Goal: Information Seeking & Learning: Compare options

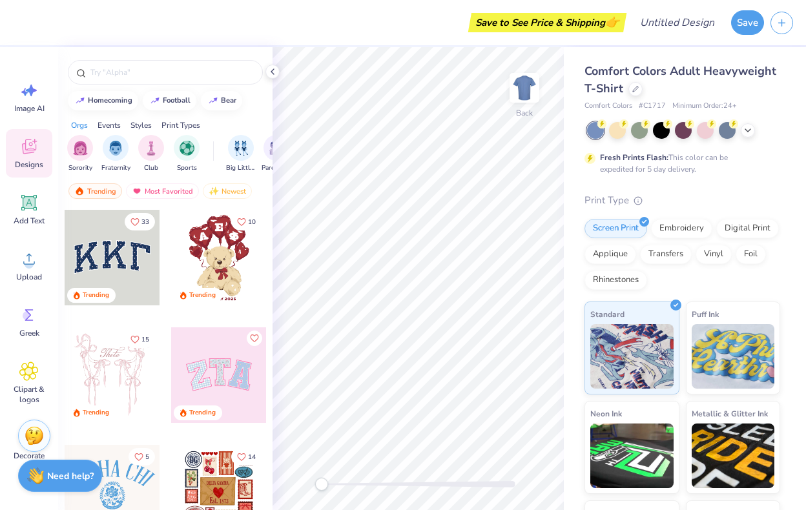
click at [679, 70] on span "Comfort Colors Adult Heavyweight T-Shirt" at bounding box center [680, 79] width 192 height 33
click at [638, 88] on div at bounding box center [635, 88] width 14 height 14
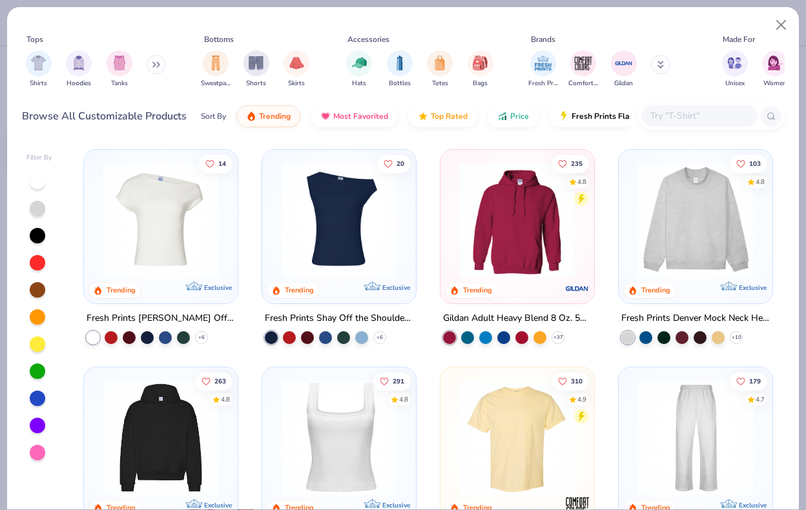
click at [155, 65] on icon at bounding box center [154, 65] width 2 height 5
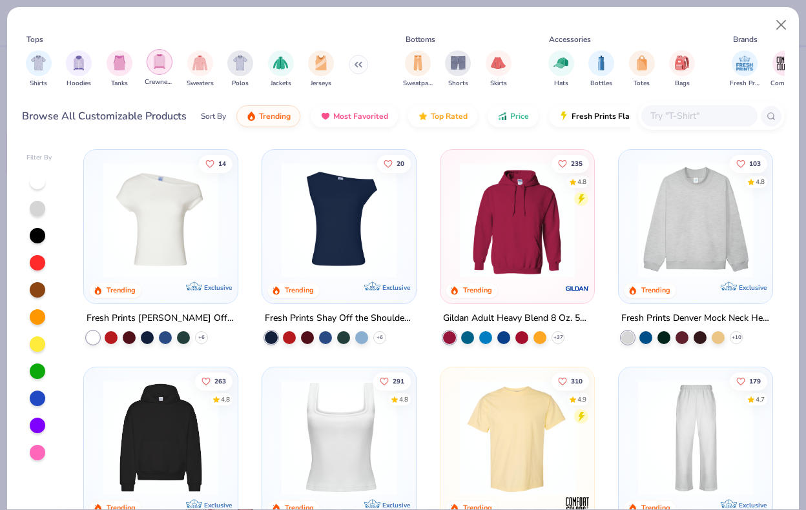
click at [162, 63] on img "filter for Crewnecks" at bounding box center [159, 61] width 14 height 15
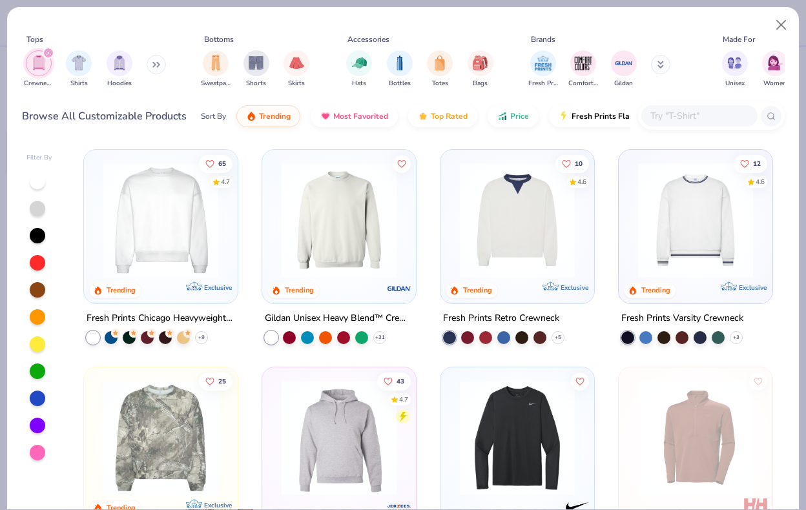
click at [176, 244] on img at bounding box center [161, 220] width 128 height 115
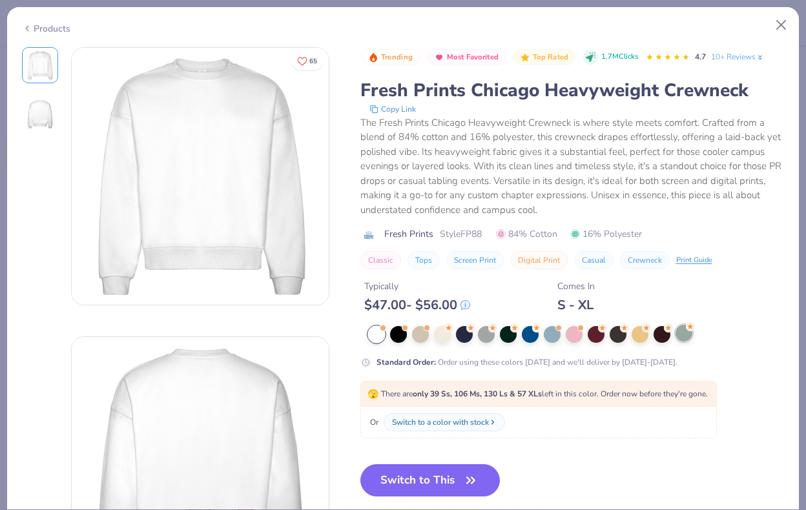
click at [682, 334] on div at bounding box center [683, 333] width 17 height 17
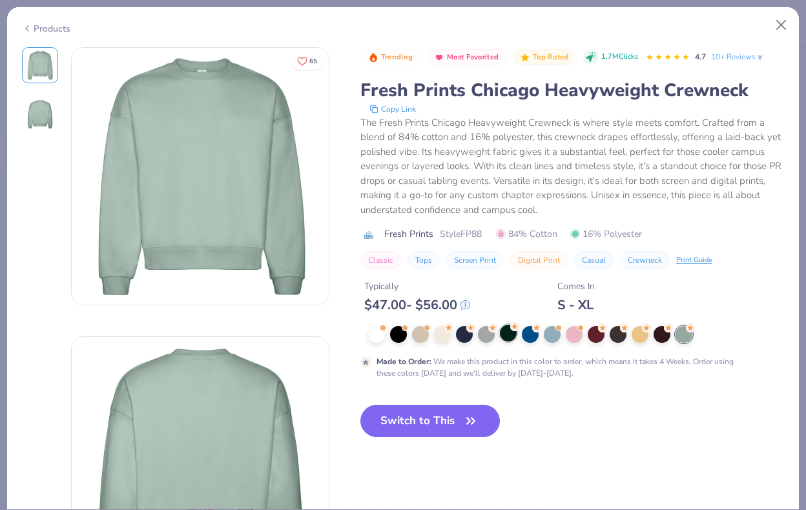
click at [509, 338] on div at bounding box center [508, 333] width 17 height 17
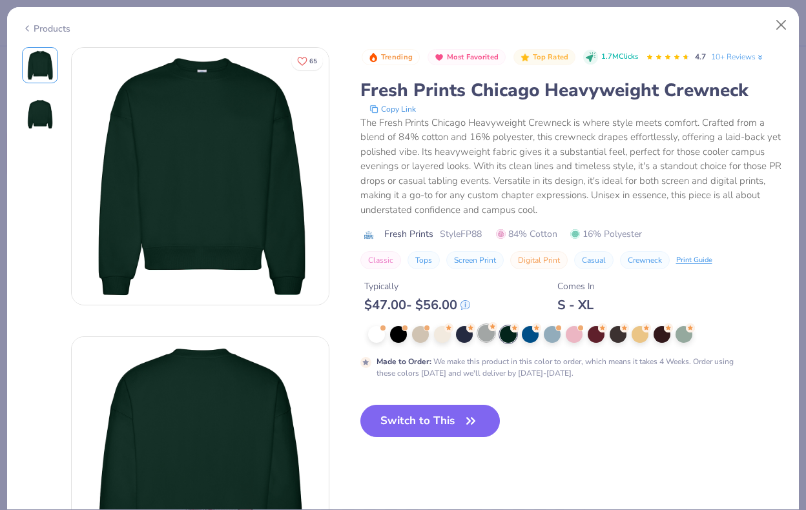
click at [481, 340] on div at bounding box center [486, 333] width 17 height 17
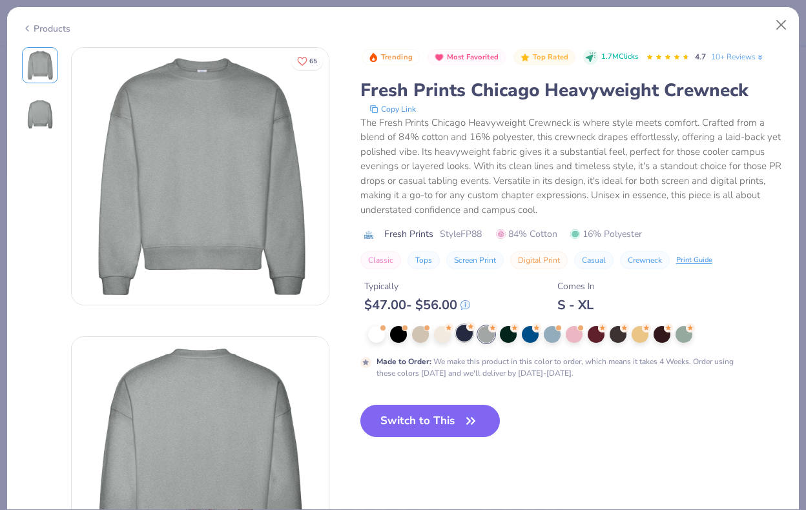
click at [467, 336] on div at bounding box center [464, 333] width 17 height 17
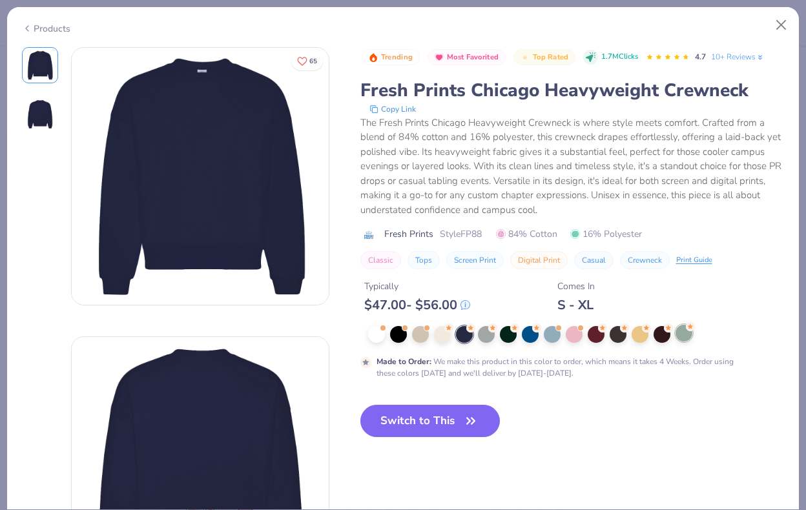
click at [682, 334] on div at bounding box center [683, 333] width 17 height 17
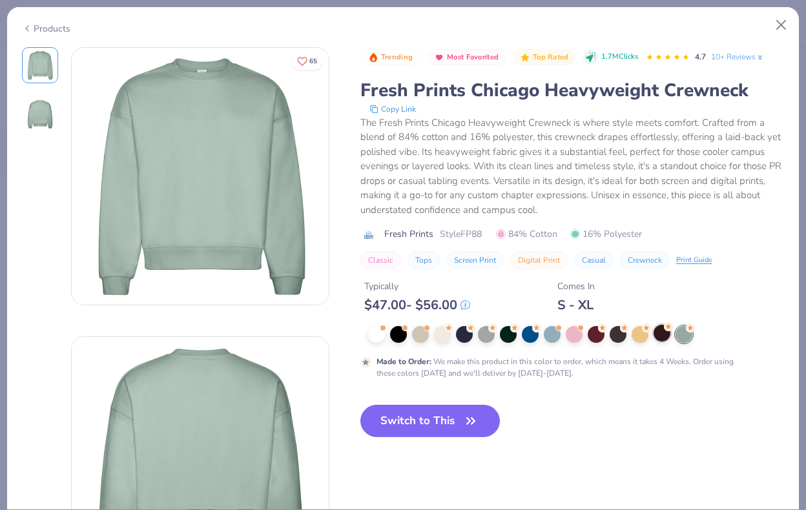
click at [661, 337] on div at bounding box center [661, 333] width 17 height 17
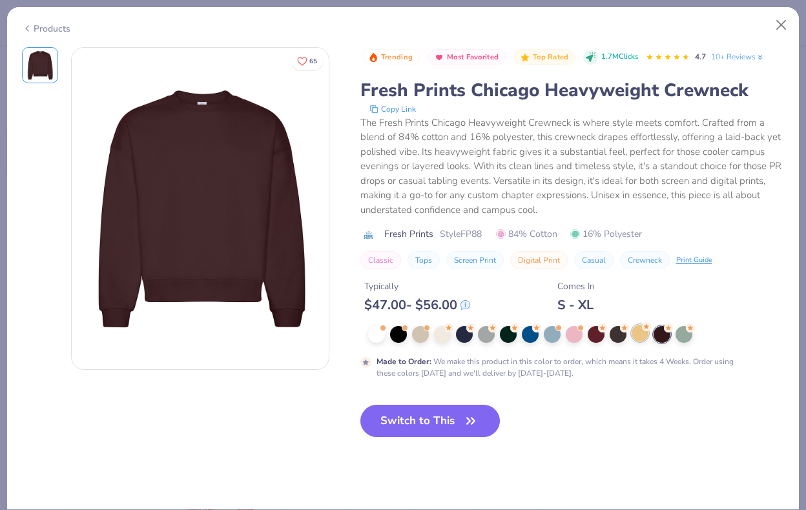
click at [643, 335] on div at bounding box center [639, 333] width 17 height 17
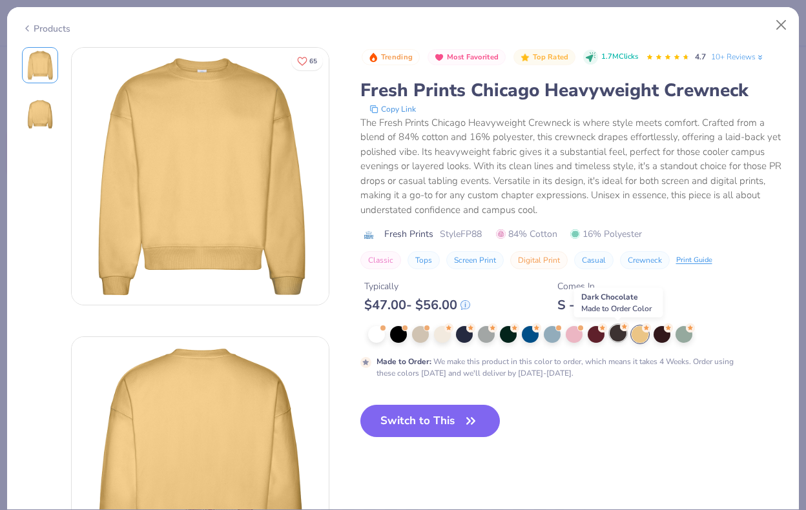
click at [611, 333] on div at bounding box center [617, 333] width 17 height 17
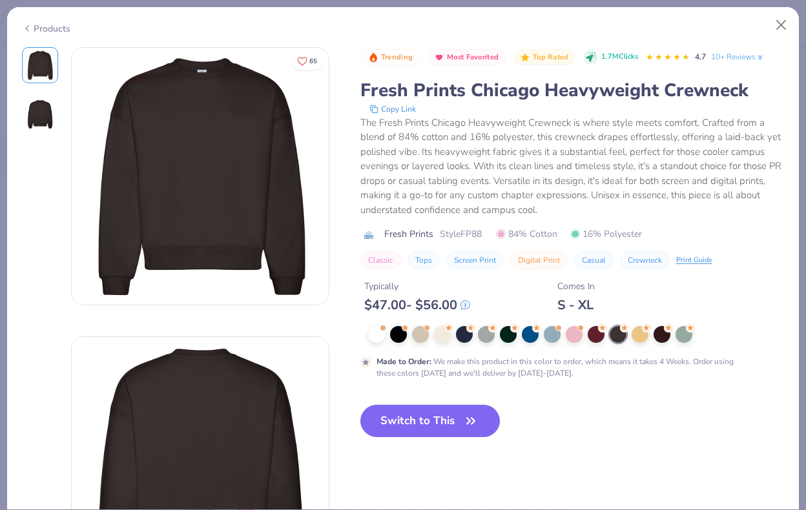
click at [36, 34] on div "Products" at bounding box center [403, 24] width 792 height 34
click at [48, 31] on div "Products" at bounding box center [46, 29] width 48 height 14
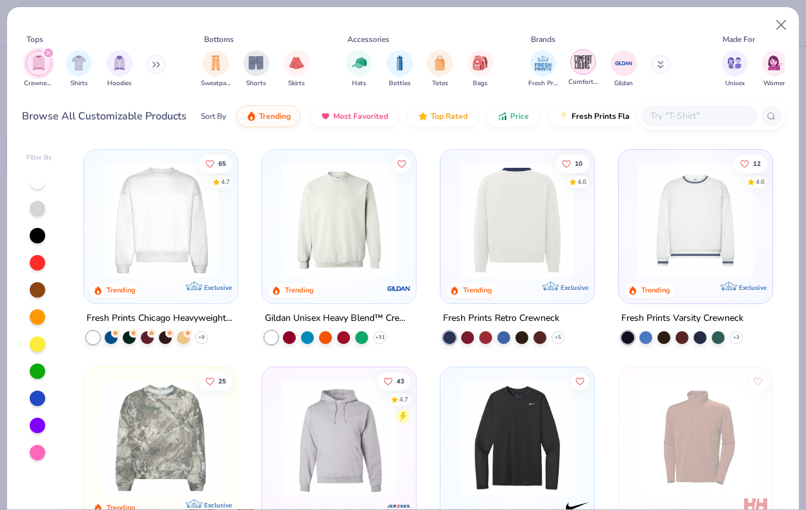
click at [586, 67] on img "filter for Comfort Colors" at bounding box center [582, 61] width 19 height 19
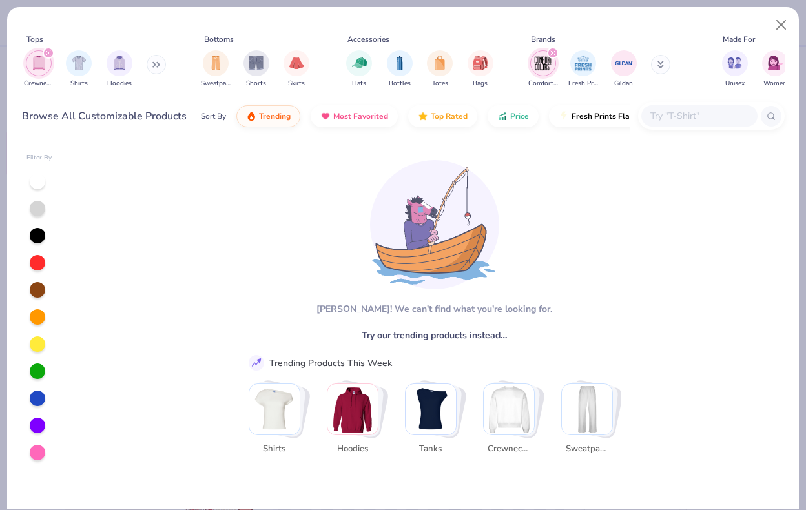
click at [360, 414] on img "Stack Card Button Hoodies" at bounding box center [352, 409] width 50 height 50
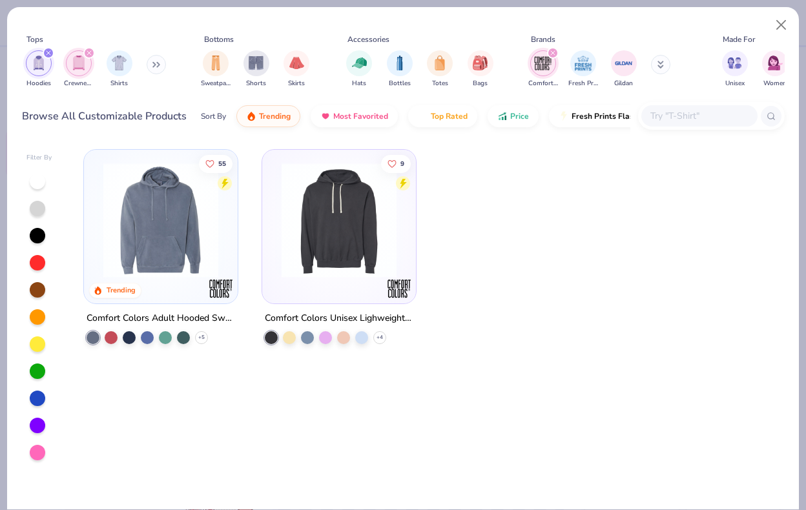
click at [551, 65] on img "filter for Comfort Colors" at bounding box center [542, 63] width 19 height 19
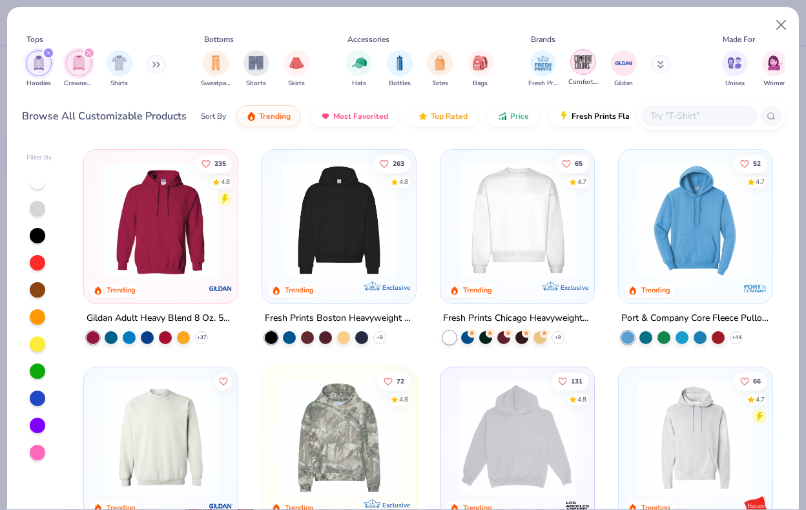
click at [584, 62] on img "filter for Comfort Colors" at bounding box center [582, 61] width 19 height 19
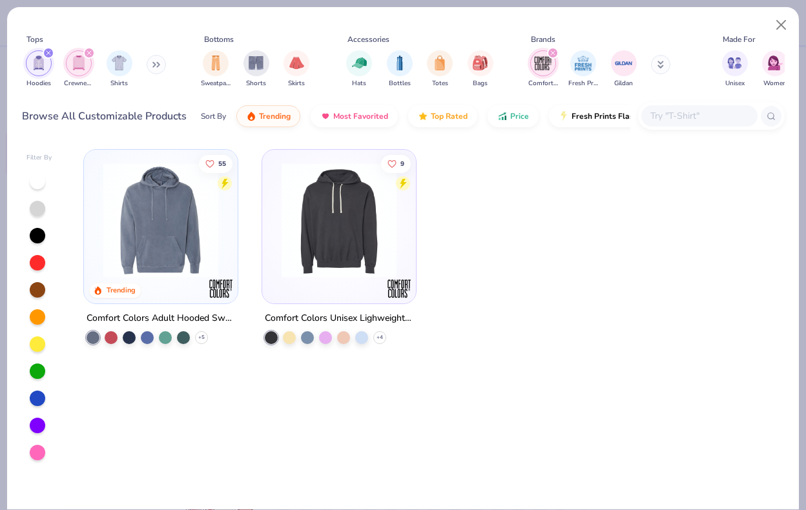
click at [88, 52] on icon "filter for Crewnecks" at bounding box center [89, 53] width 4 height 4
click at [47, 52] on icon "filter for Hoodies" at bounding box center [48, 53] width 4 height 4
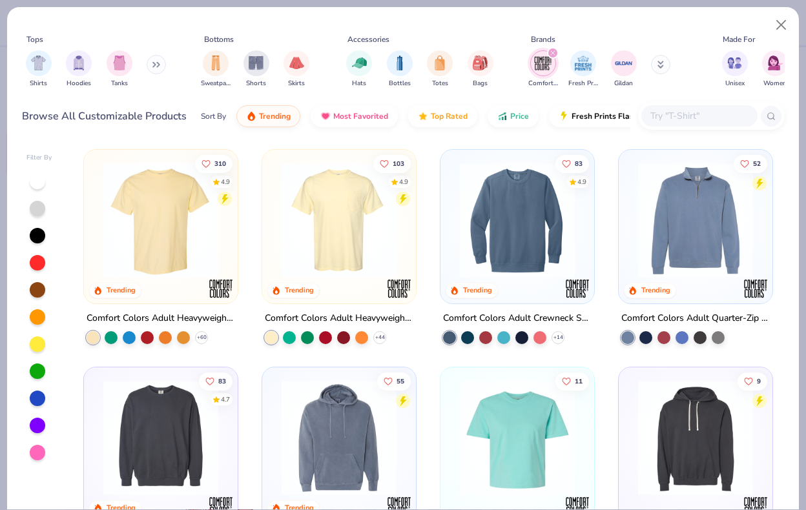
click at [662, 64] on icon at bounding box center [660, 65] width 6 height 8
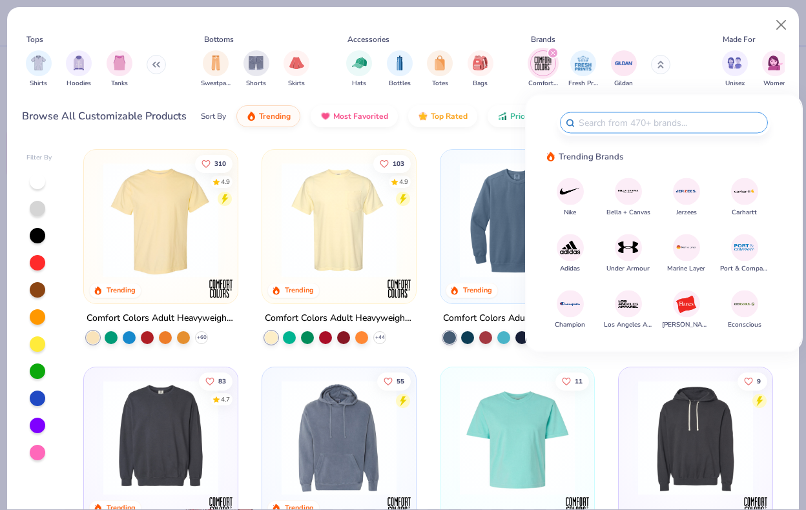
click at [573, 303] on img at bounding box center [569, 303] width 23 height 23
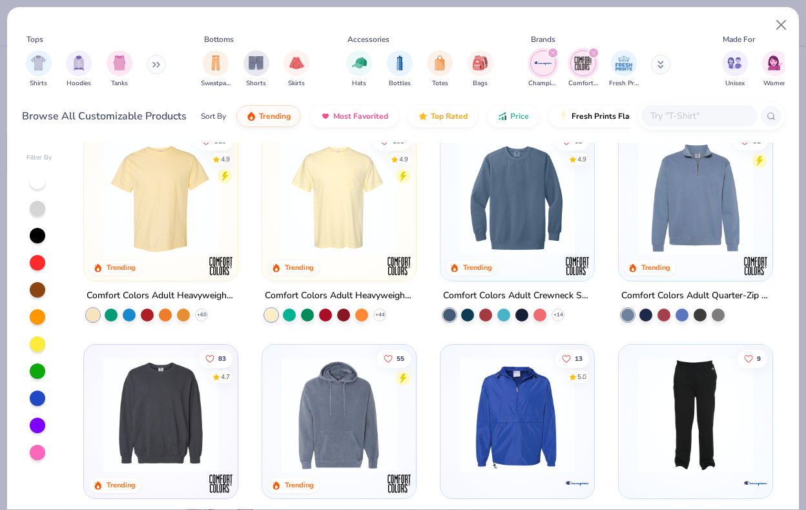
scroll to position [23, 0]
click at [552, 53] on icon "filter for Champion" at bounding box center [553, 53] width 4 height 4
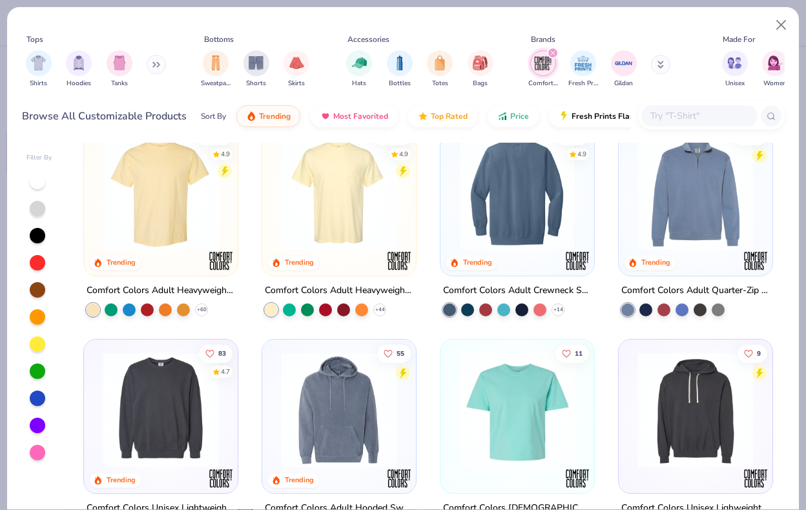
scroll to position [154, 0]
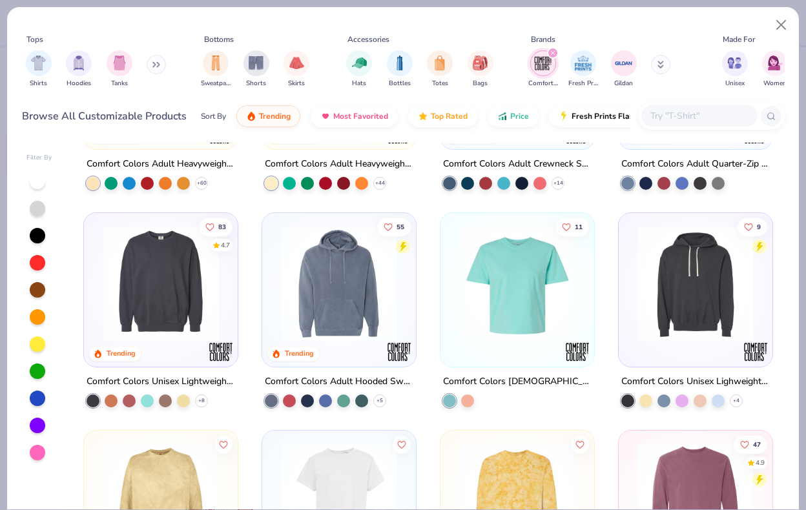
click at [660, 63] on icon at bounding box center [660, 65] width 6 height 8
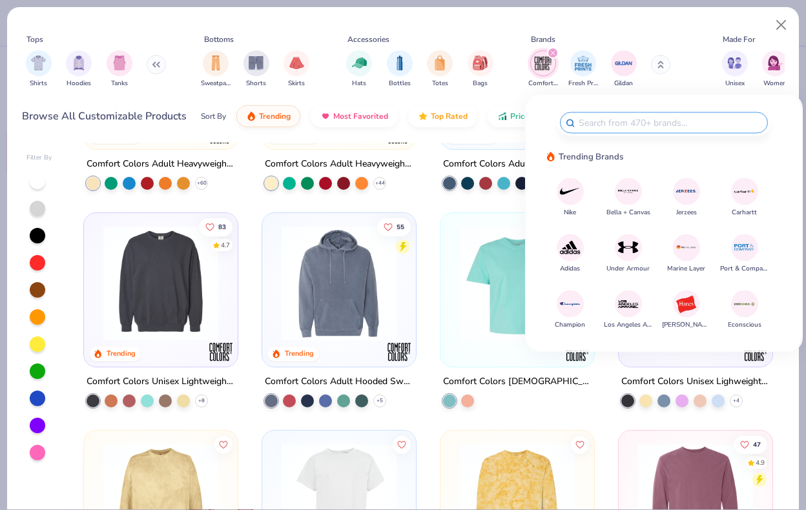
click at [570, 304] on img at bounding box center [569, 303] width 23 height 23
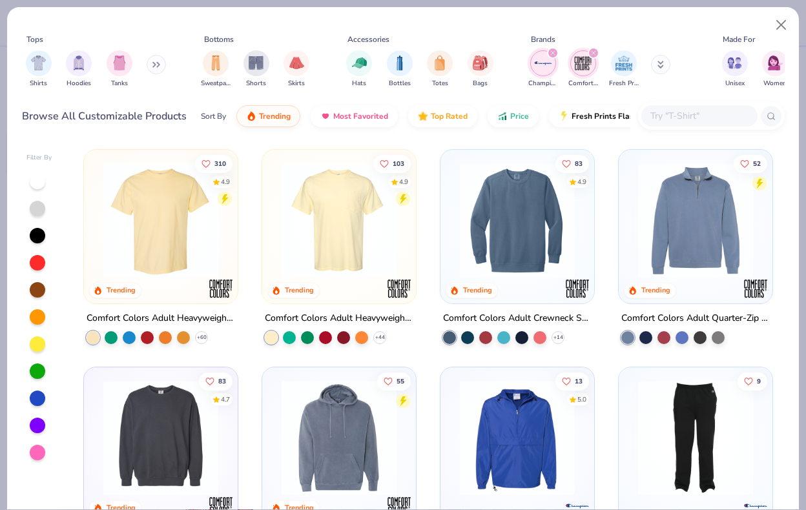
click at [593, 50] on div "filter for Comfort Colors" at bounding box center [594, 53] width 12 height 12
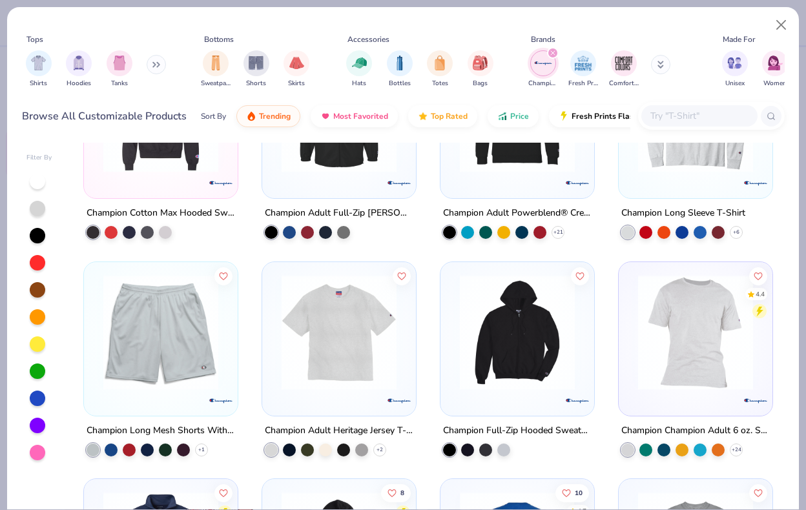
scroll to position [183, 0]
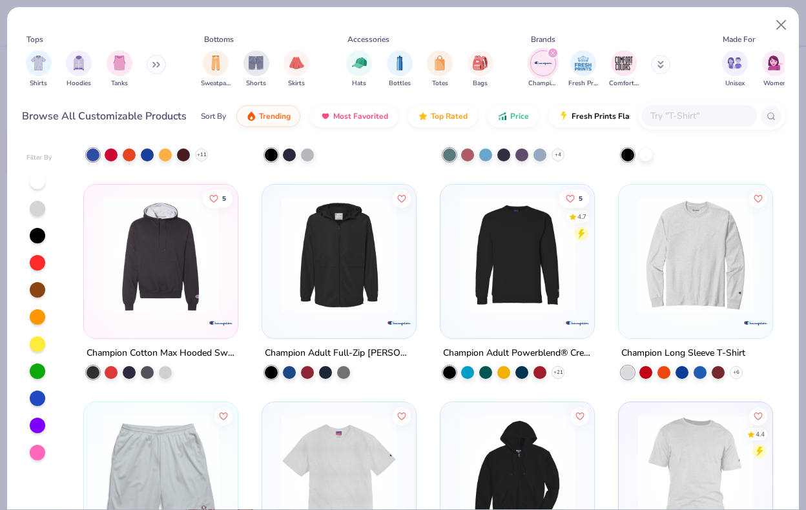
click at [525, 296] on img at bounding box center [517, 255] width 128 height 115
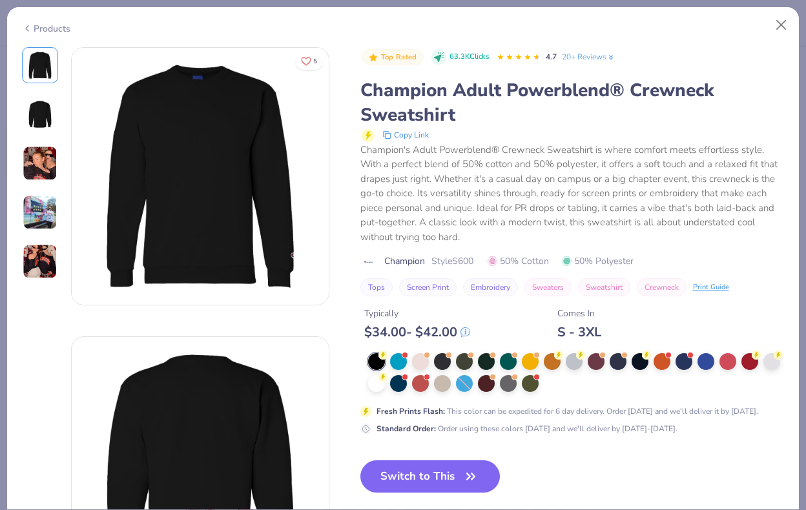
click at [48, 212] on img at bounding box center [40, 212] width 35 height 35
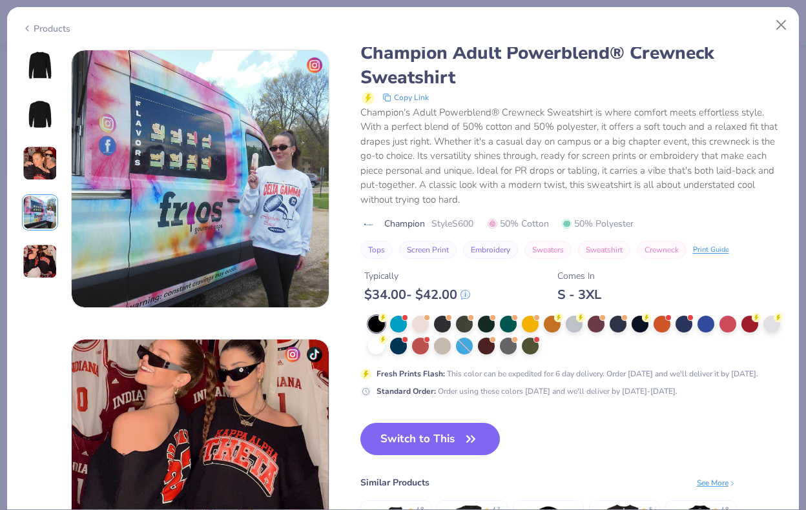
scroll to position [868, 0]
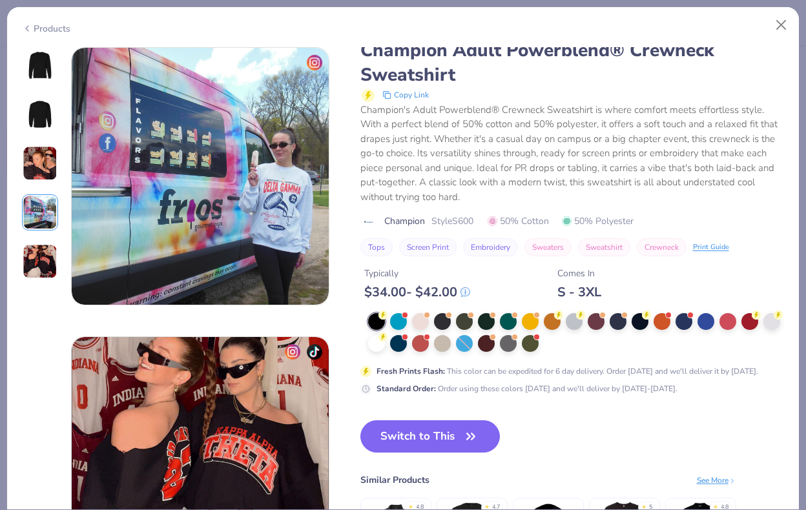
click at [41, 55] on img at bounding box center [40, 65] width 31 height 31
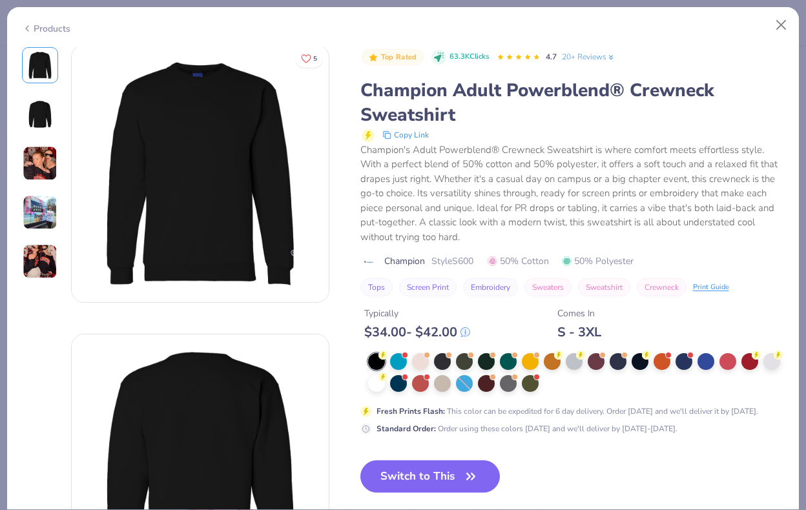
scroll to position [0, 0]
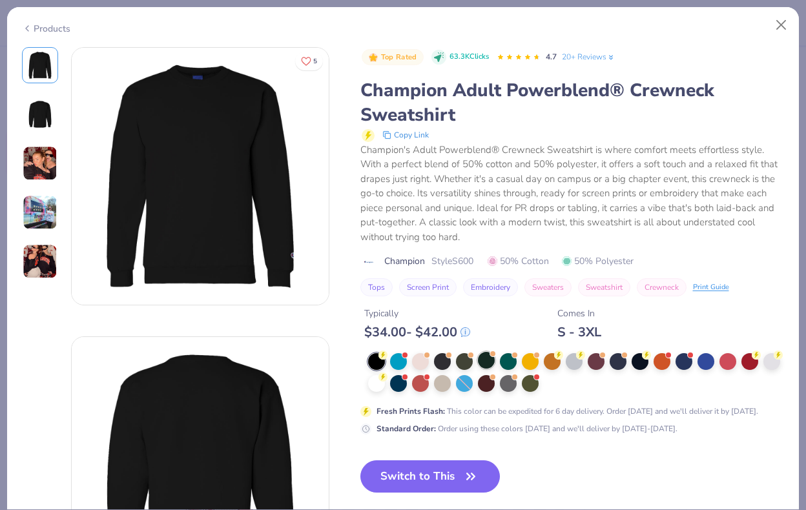
click at [491, 366] on div at bounding box center [486, 360] width 17 height 17
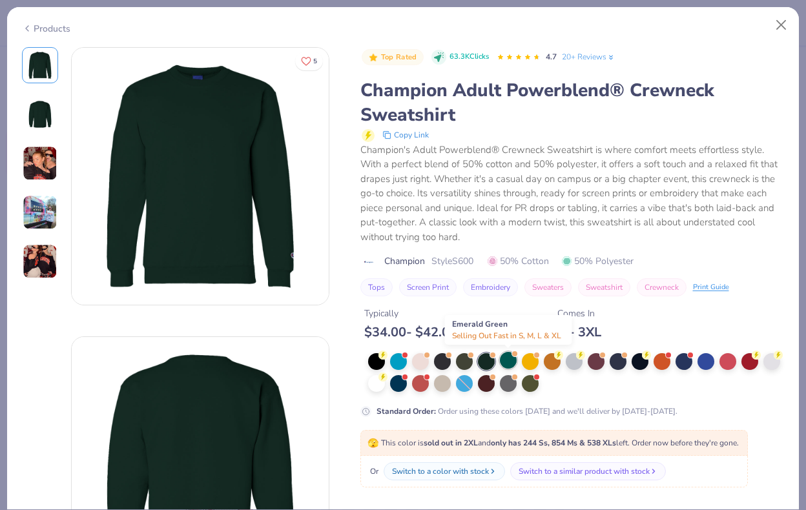
click at [509, 363] on div at bounding box center [508, 360] width 17 height 17
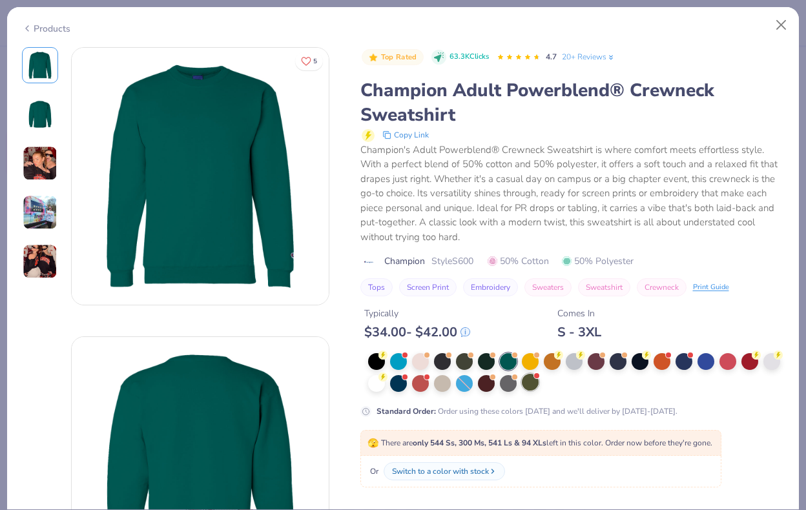
click at [529, 389] on div at bounding box center [530, 382] width 17 height 17
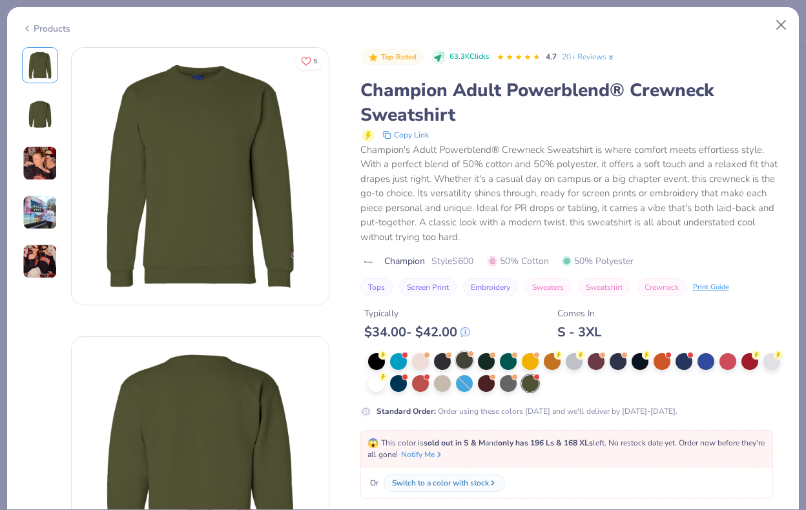
click at [463, 362] on div at bounding box center [464, 360] width 17 height 17
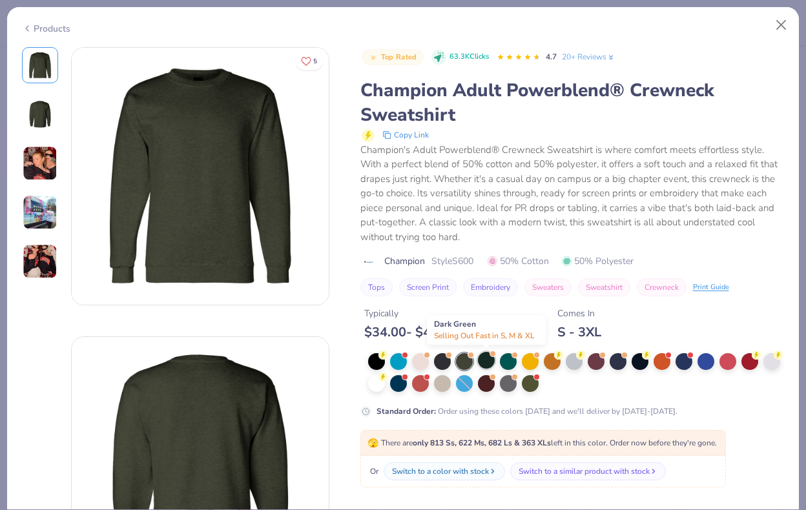
click at [487, 362] on div at bounding box center [486, 360] width 17 height 17
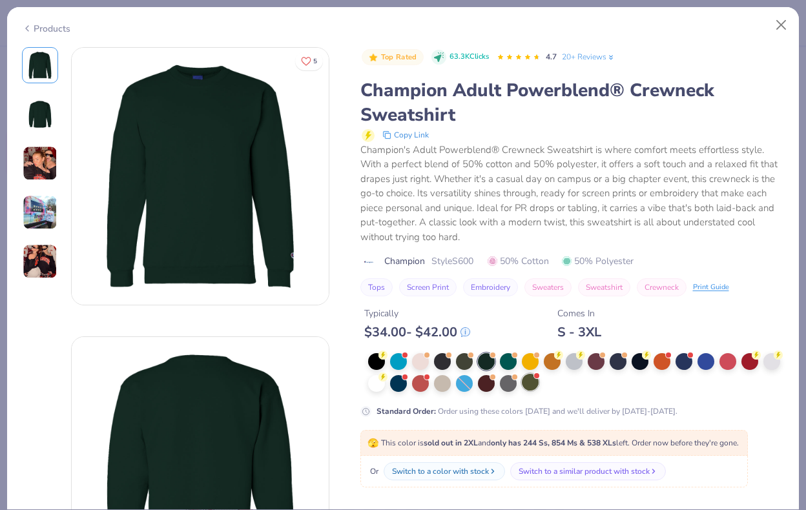
click at [531, 386] on div at bounding box center [530, 382] width 17 height 17
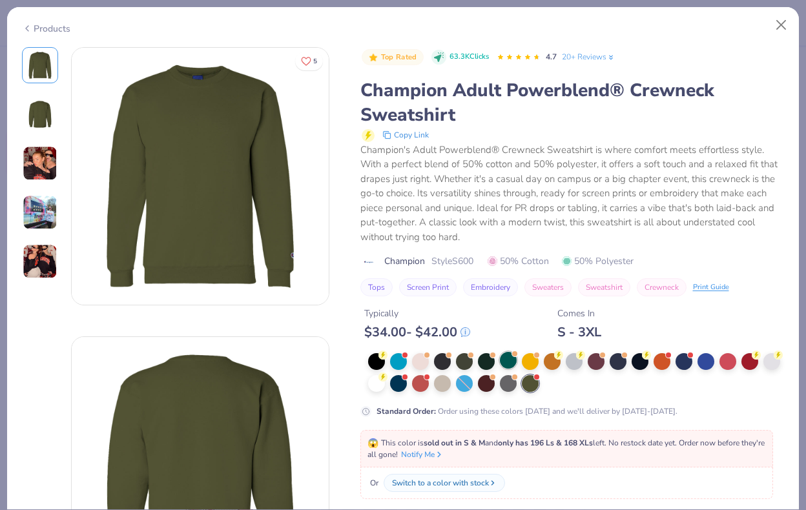
click at [508, 362] on div at bounding box center [508, 360] width 17 height 17
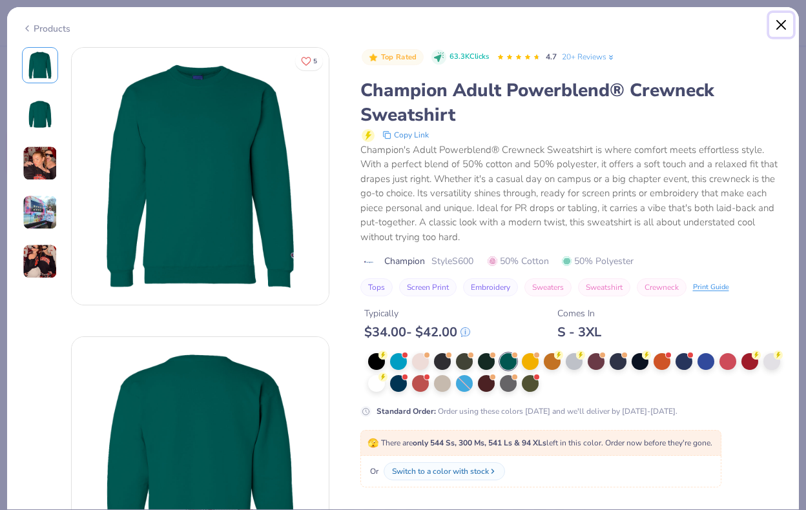
click at [790, 27] on button "Close" at bounding box center [781, 25] width 25 height 25
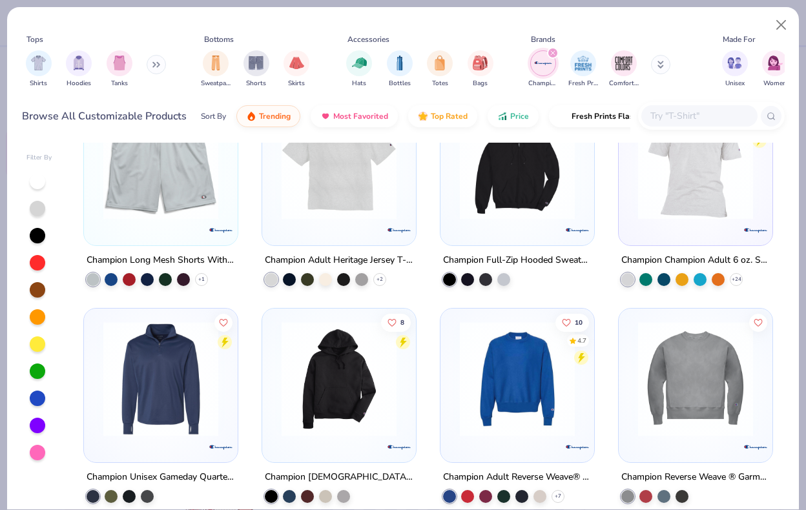
scroll to position [499, 0]
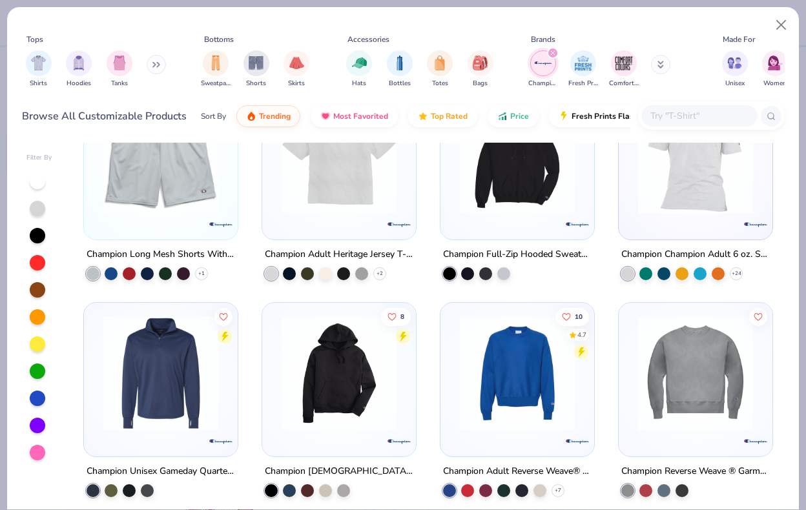
click at [526, 360] on img at bounding box center [517, 373] width 128 height 115
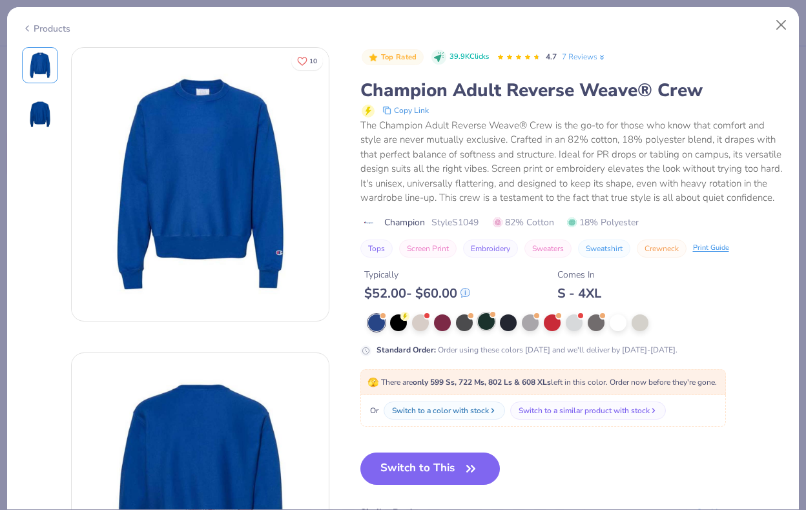
click at [485, 323] on div at bounding box center [486, 321] width 17 height 17
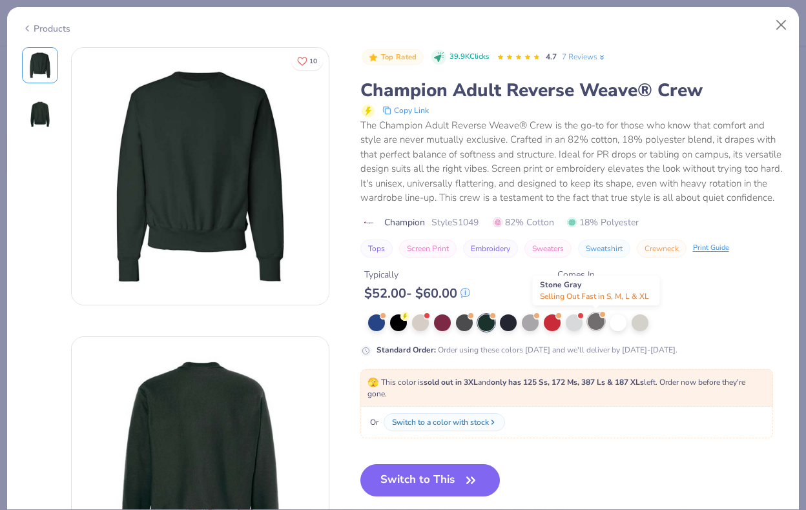
click at [596, 320] on div at bounding box center [596, 321] width 17 height 17
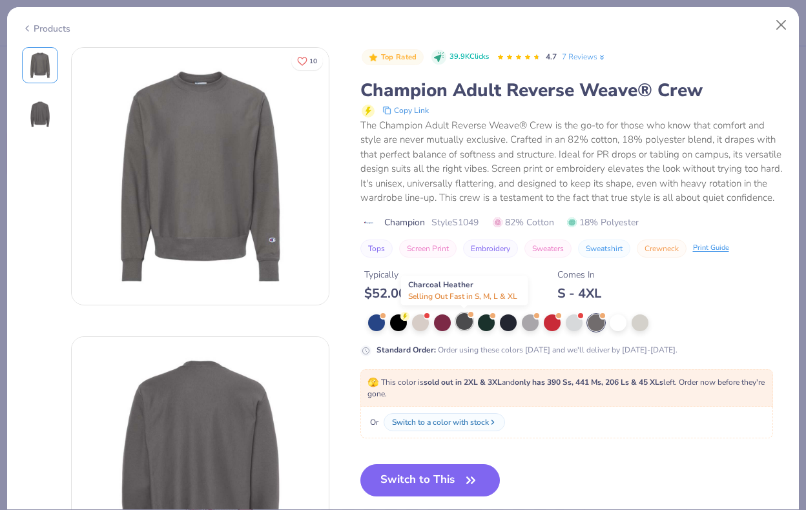
click at [463, 323] on div at bounding box center [464, 321] width 17 height 17
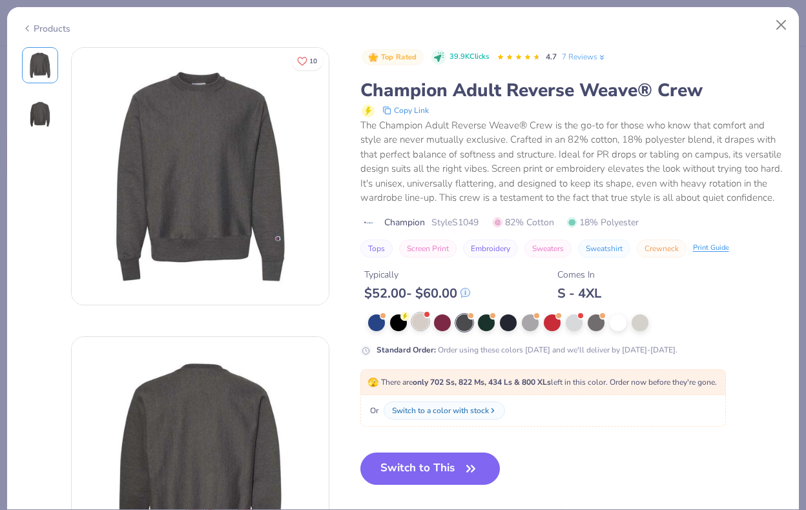
click at [414, 322] on div at bounding box center [420, 321] width 17 height 17
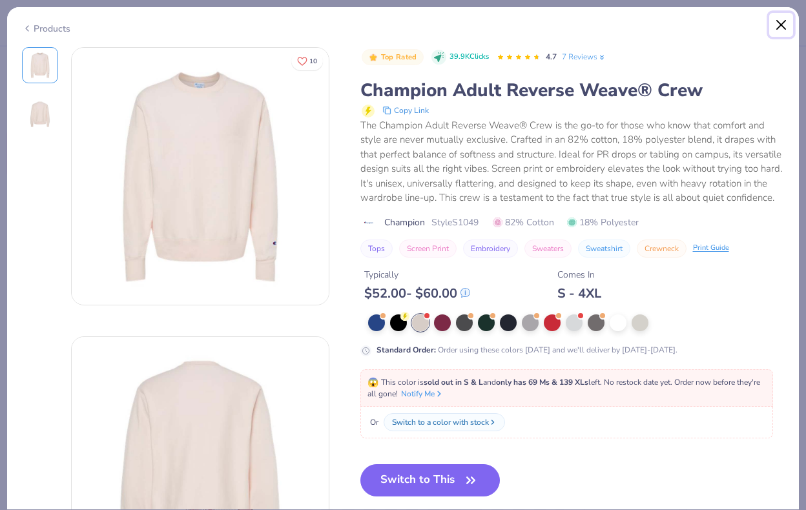
click at [779, 23] on button "Close" at bounding box center [781, 25] width 25 height 25
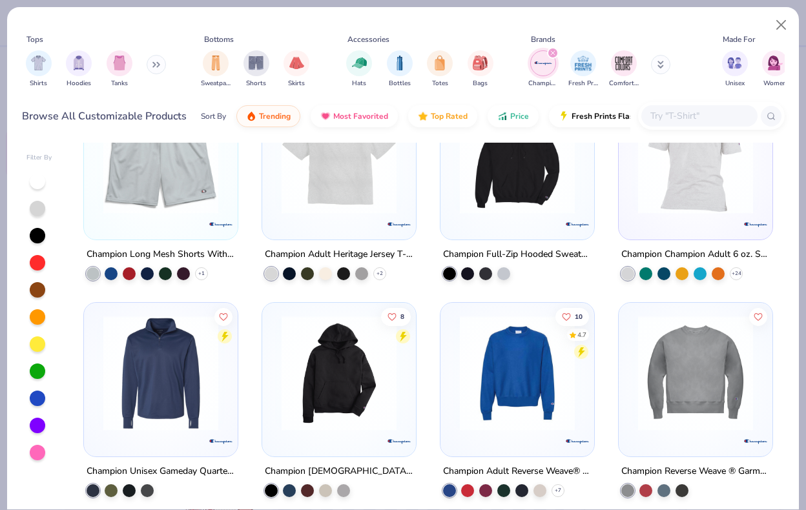
click at [659, 327] on img at bounding box center [695, 373] width 128 height 115
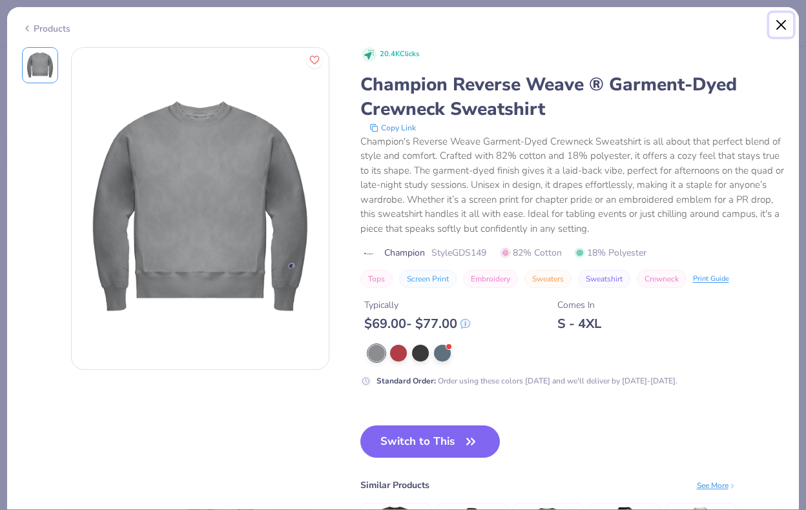
click at [779, 28] on button "Close" at bounding box center [781, 25] width 25 height 25
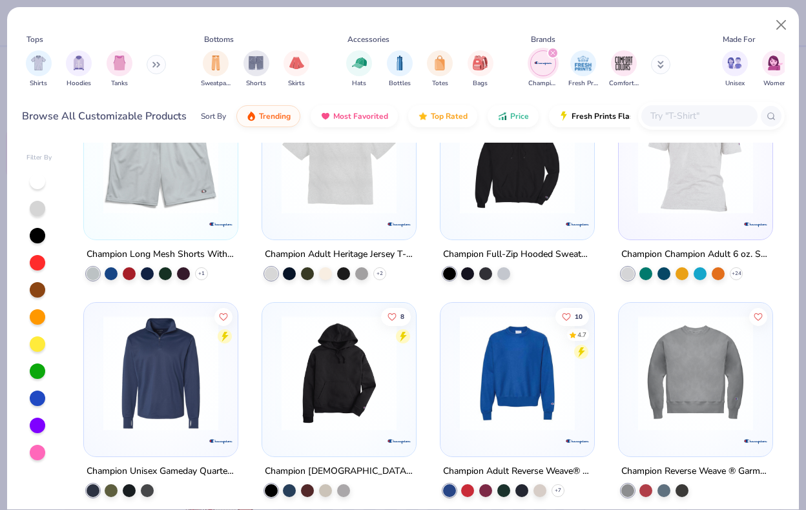
click at [695, 365] on img at bounding box center [695, 373] width 128 height 115
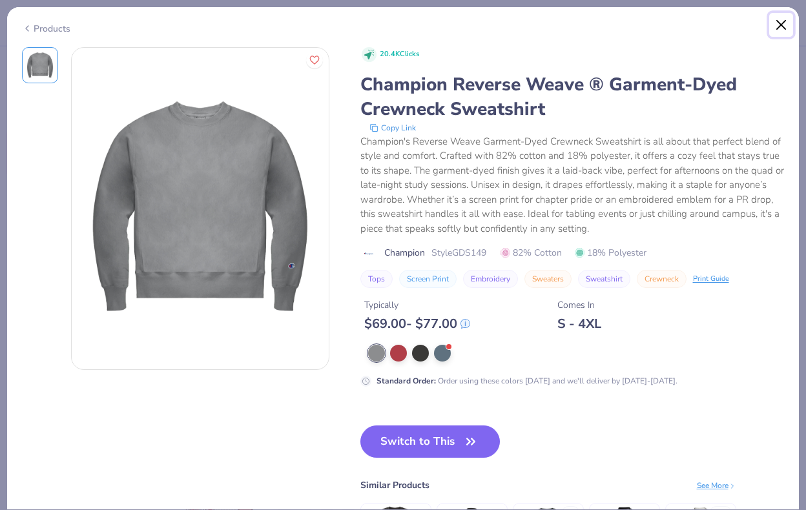
click at [781, 27] on button "Close" at bounding box center [781, 25] width 25 height 25
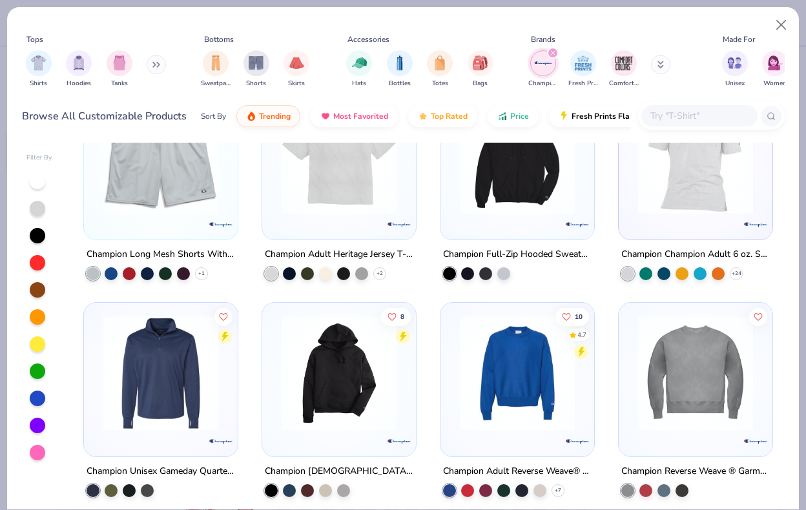
click at [531, 192] on img at bounding box center [517, 155] width 128 height 115
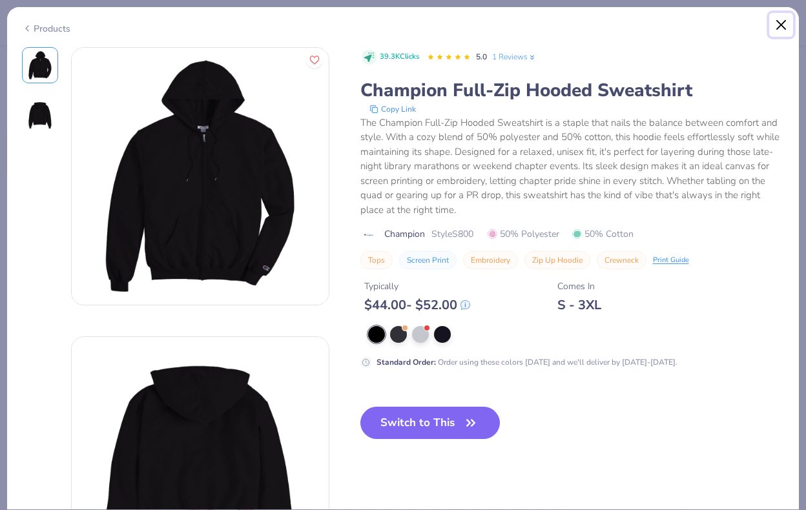
click at [785, 21] on button "Close" at bounding box center [781, 25] width 25 height 25
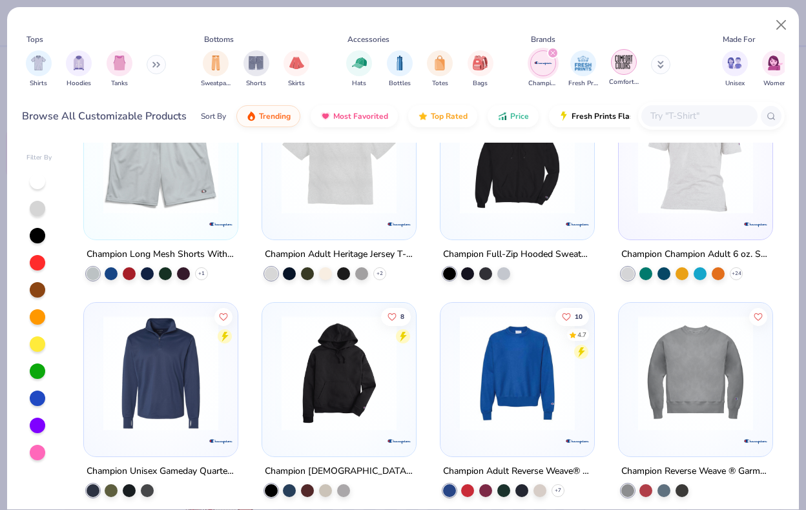
click at [618, 61] on img "filter for Comfort Colors" at bounding box center [623, 61] width 19 height 19
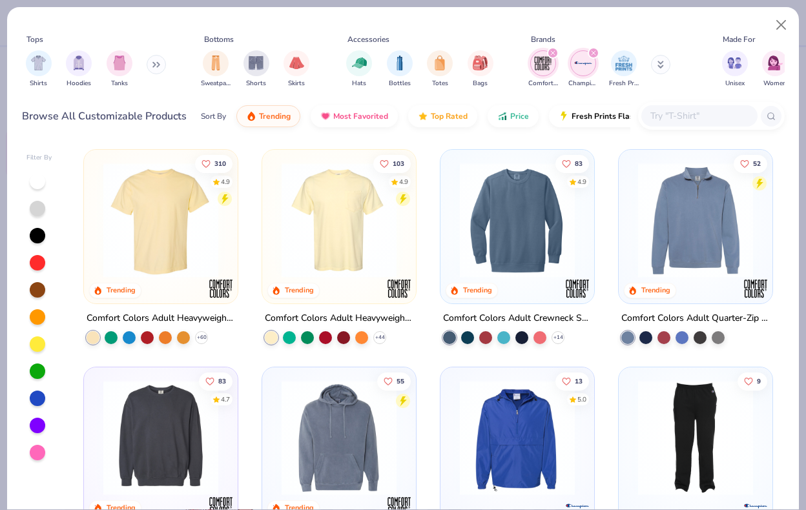
click at [595, 56] on div "filter for Champion" at bounding box center [594, 53] width 12 height 12
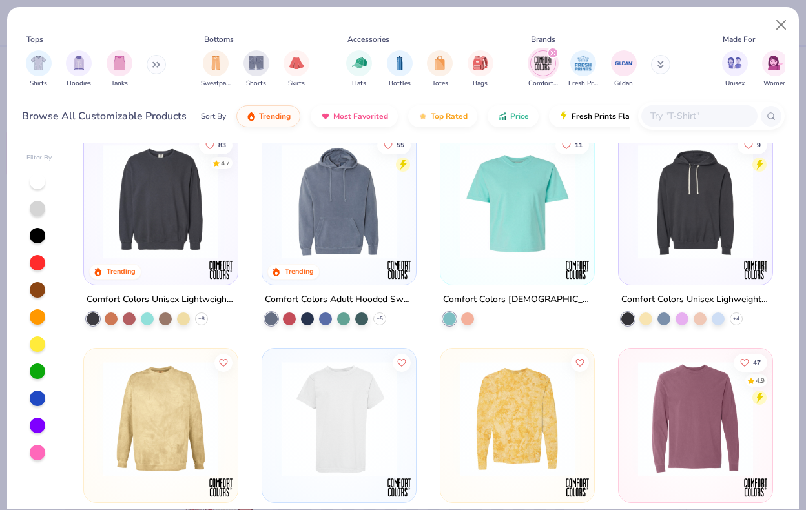
scroll to position [240, 0]
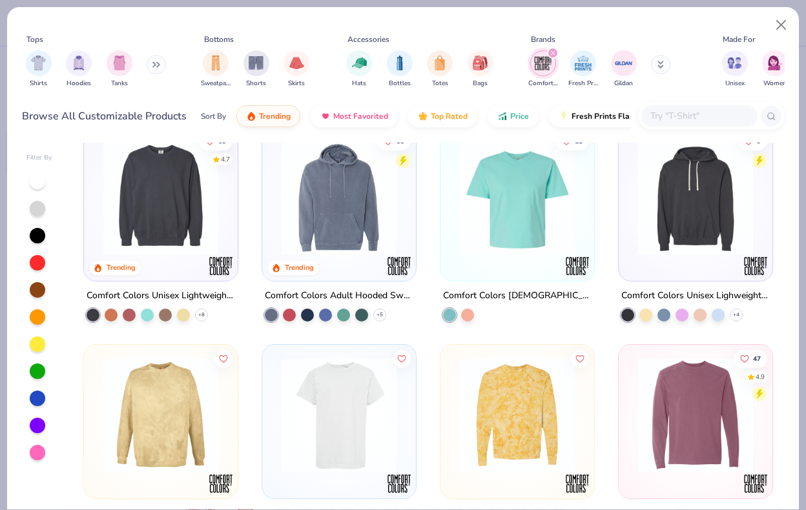
click at [191, 228] on img at bounding box center [161, 197] width 128 height 115
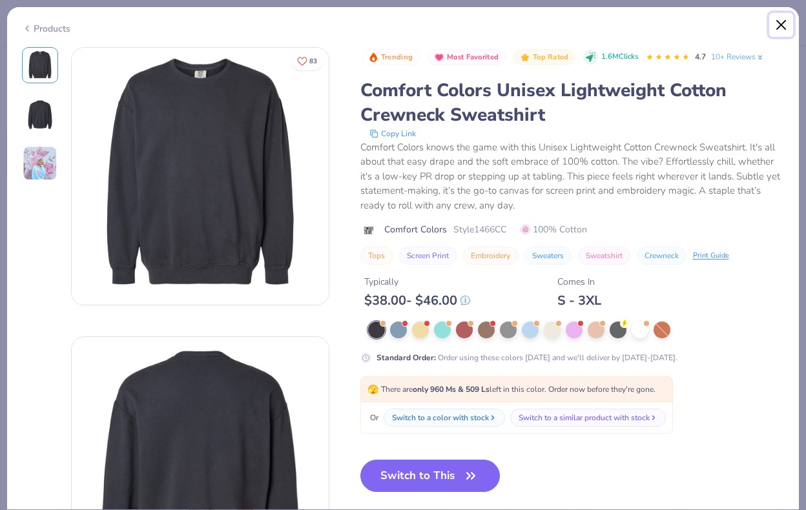
click at [787, 25] on button "Close" at bounding box center [781, 25] width 25 height 25
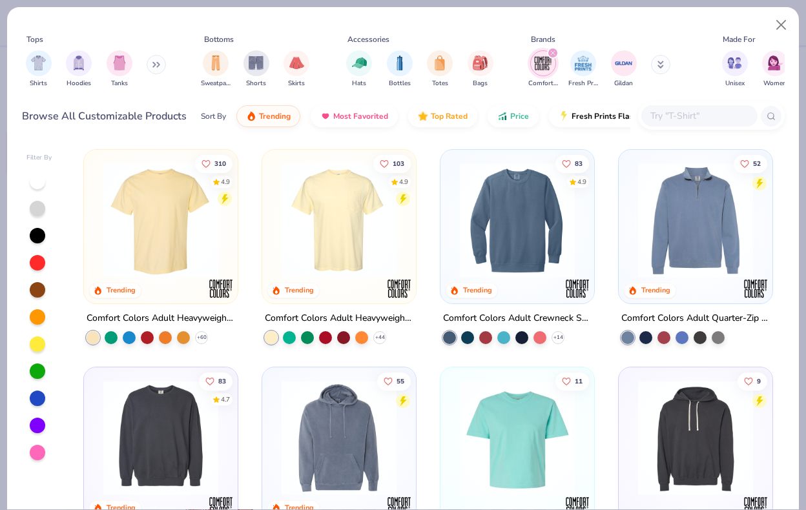
click at [516, 269] on img at bounding box center [517, 220] width 128 height 115
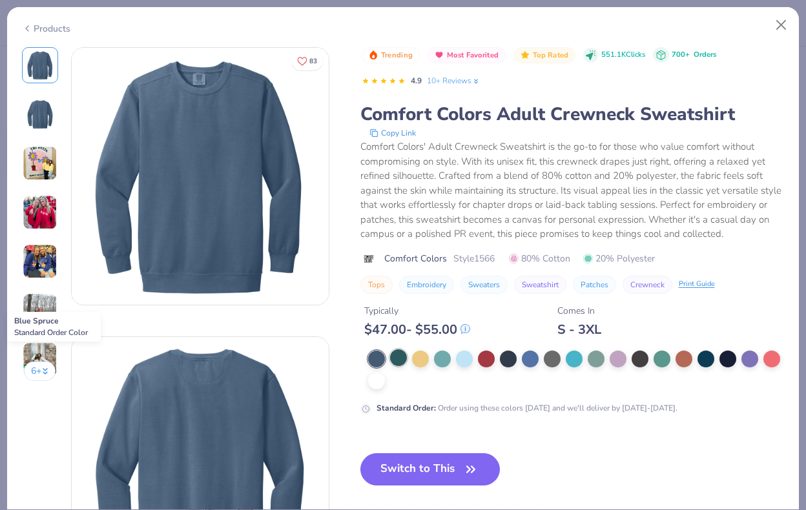
click at [394, 356] on div at bounding box center [398, 357] width 17 height 17
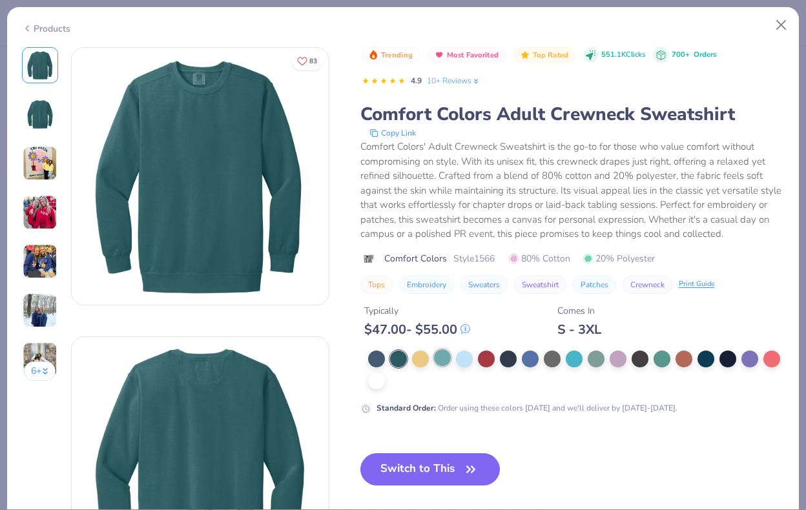
click at [444, 358] on div at bounding box center [442, 357] width 17 height 17
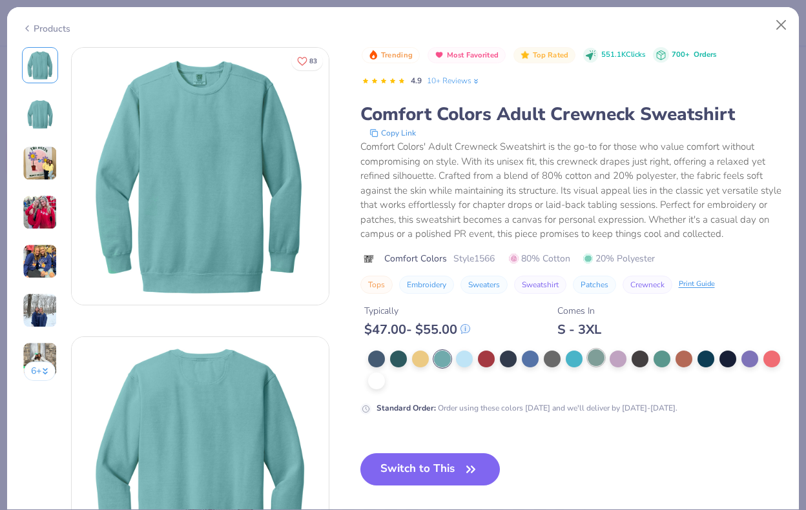
click at [590, 362] on div at bounding box center [596, 357] width 17 height 17
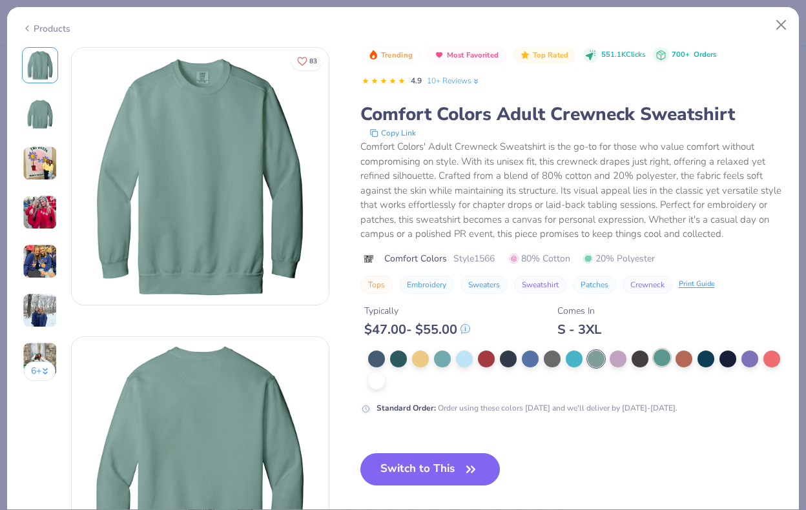
click at [660, 358] on div at bounding box center [661, 357] width 17 height 17
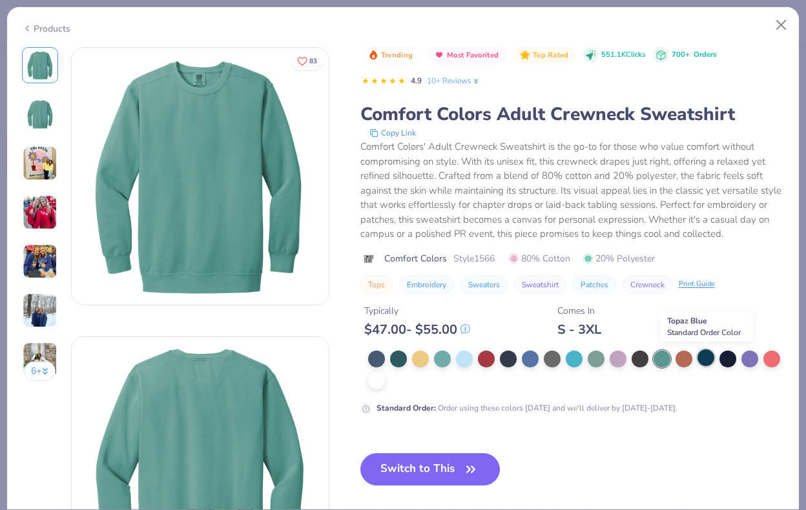
click at [705, 362] on div at bounding box center [705, 357] width 17 height 17
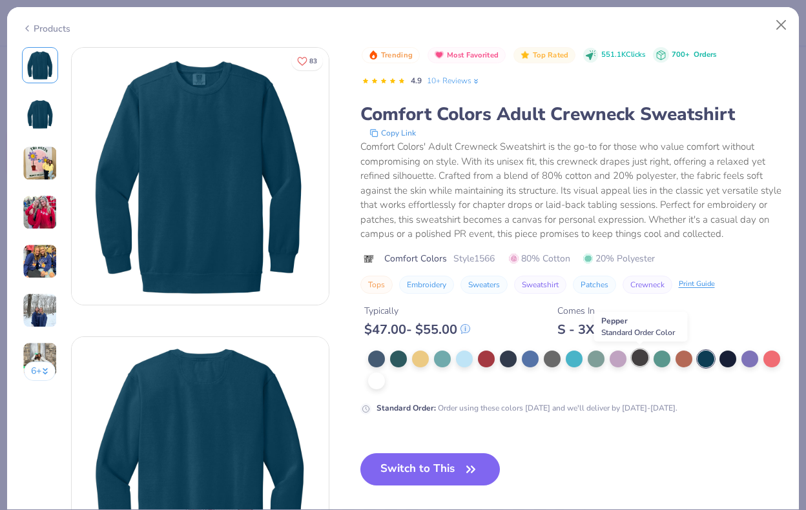
click at [639, 358] on div at bounding box center [639, 357] width 17 height 17
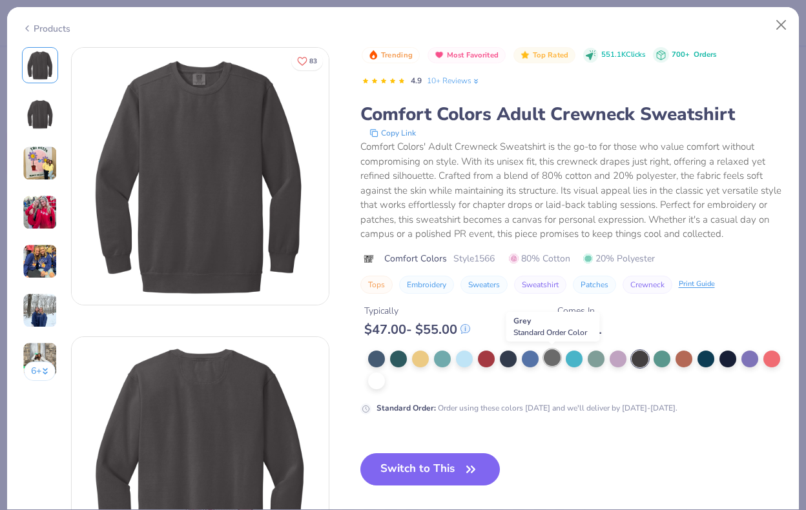
click at [549, 362] on div at bounding box center [552, 357] width 17 height 17
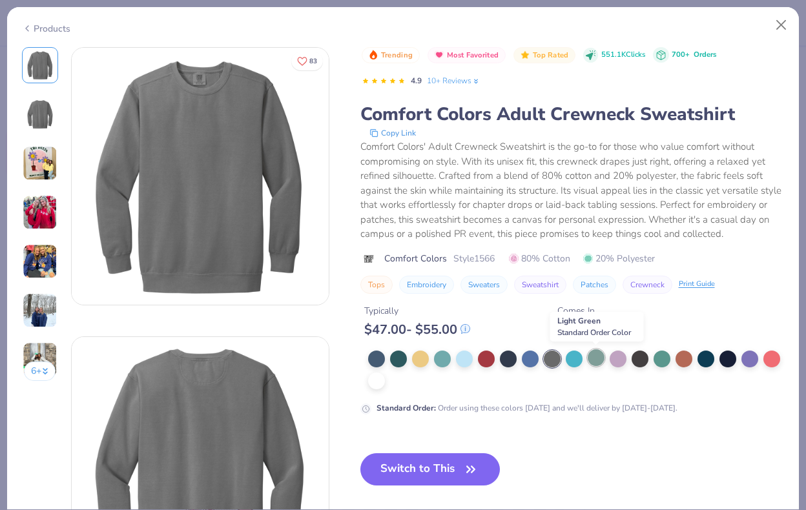
click at [601, 360] on div at bounding box center [596, 357] width 17 height 17
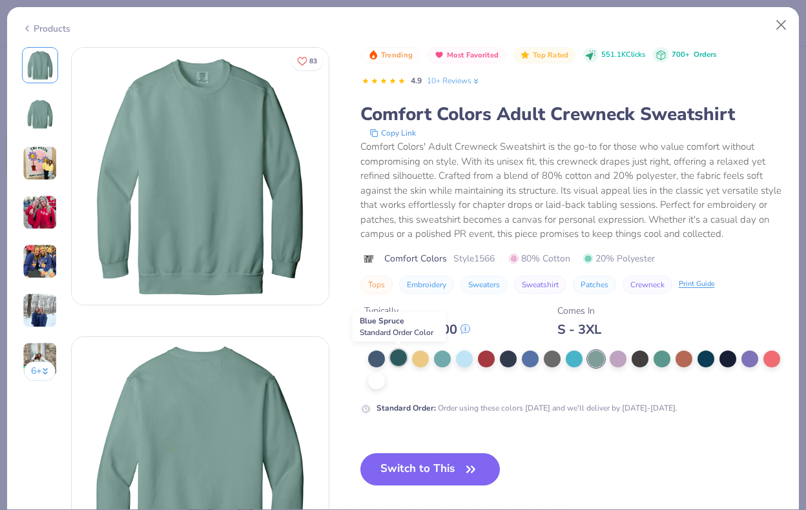
click at [398, 361] on div at bounding box center [398, 357] width 17 height 17
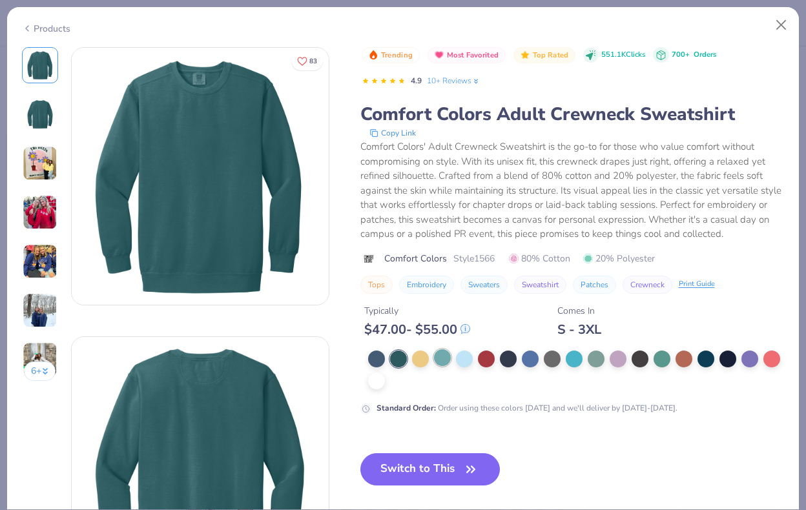
click at [438, 362] on div at bounding box center [442, 357] width 17 height 17
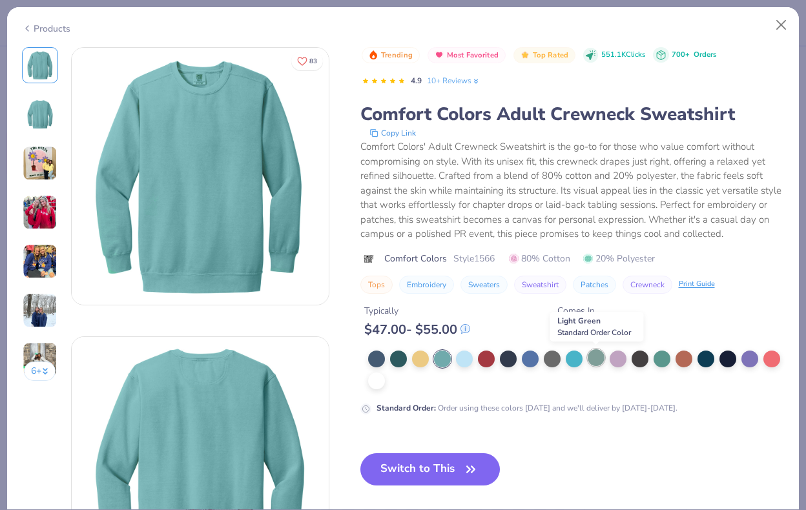
click at [600, 363] on div at bounding box center [596, 357] width 17 height 17
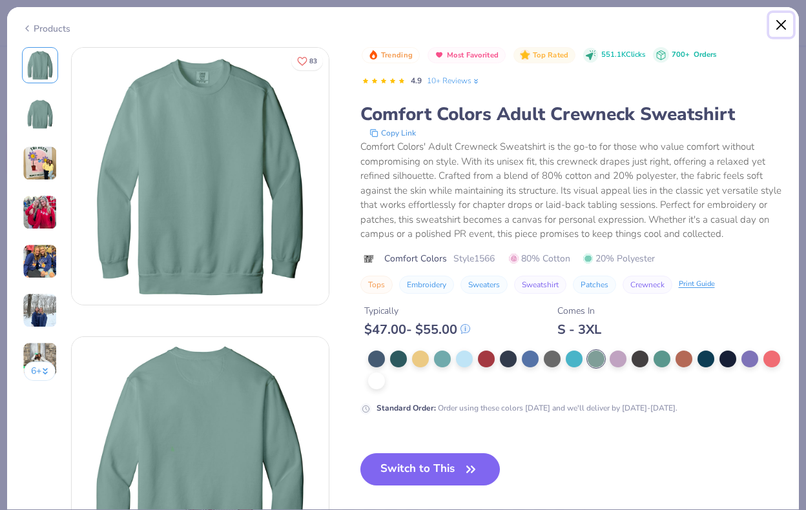
click at [782, 23] on button "Close" at bounding box center [781, 25] width 25 height 25
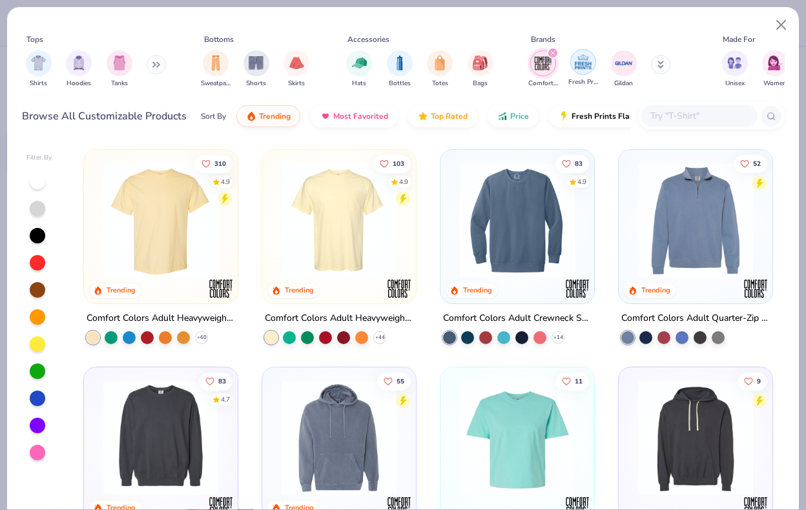
click at [577, 62] on img "filter for Fresh Prints" at bounding box center [582, 61] width 19 height 19
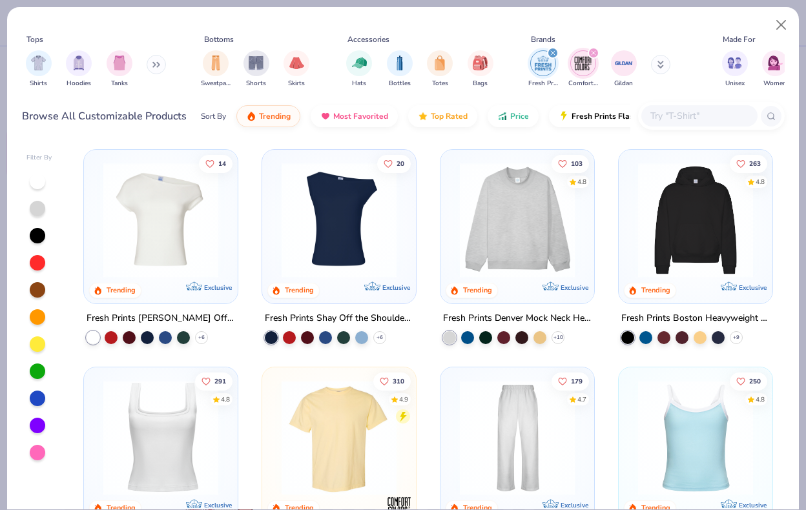
click at [553, 56] on div "filter for Fresh Prints" at bounding box center [553, 53] width 12 height 12
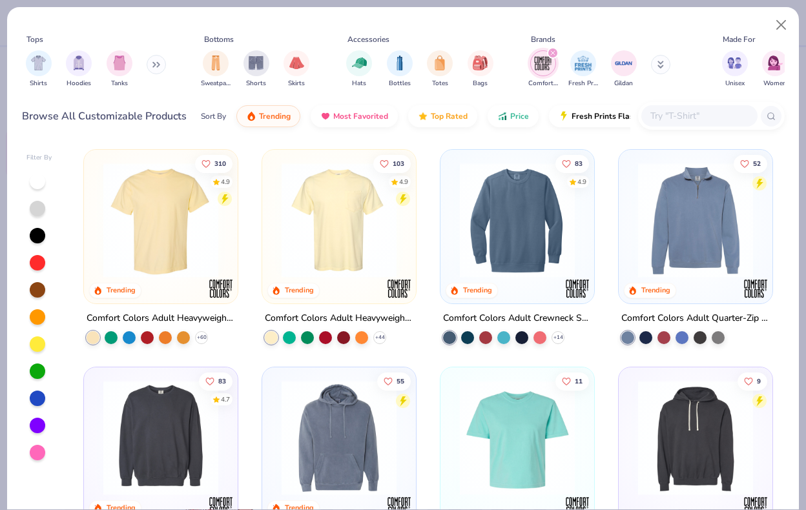
click at [552, 56] on div "filter for Comfort Colors" at bounding box center [553, 53] width 12 height 12
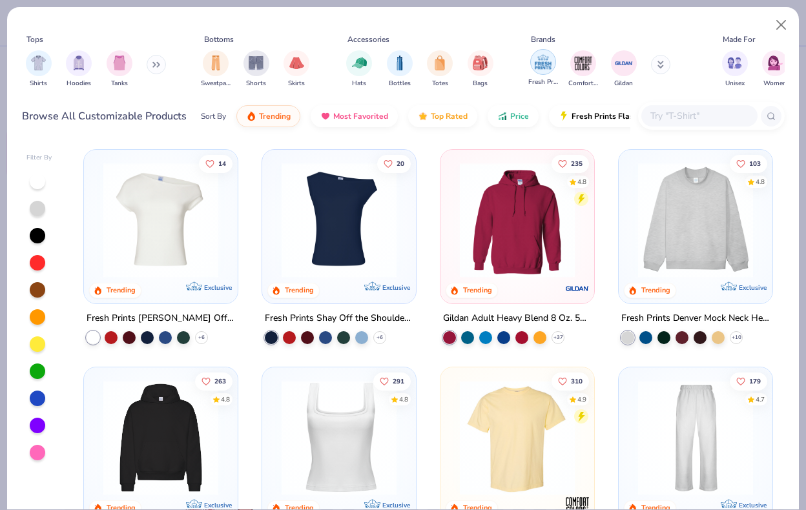
click at [548, 64] on img "filter for Fresh Prints" at bounding box center [542, 61] width 19 height 19
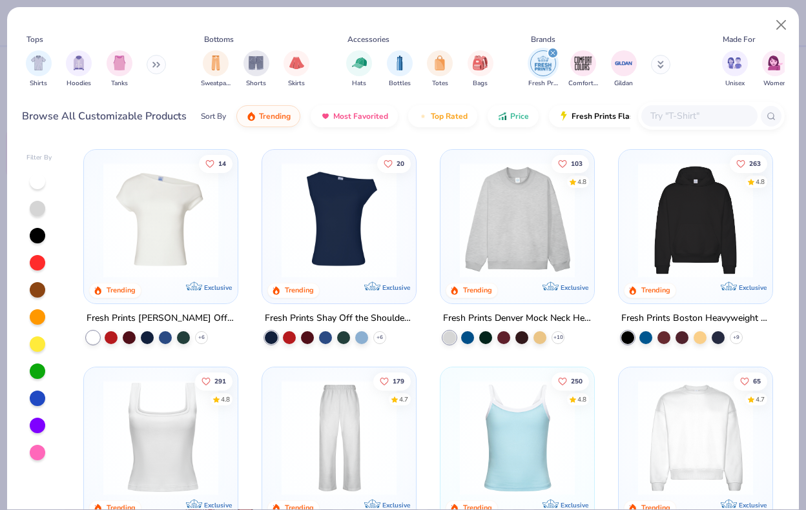
click at [535, 230] on img at bounding box center [517, 220] width 128 height 115
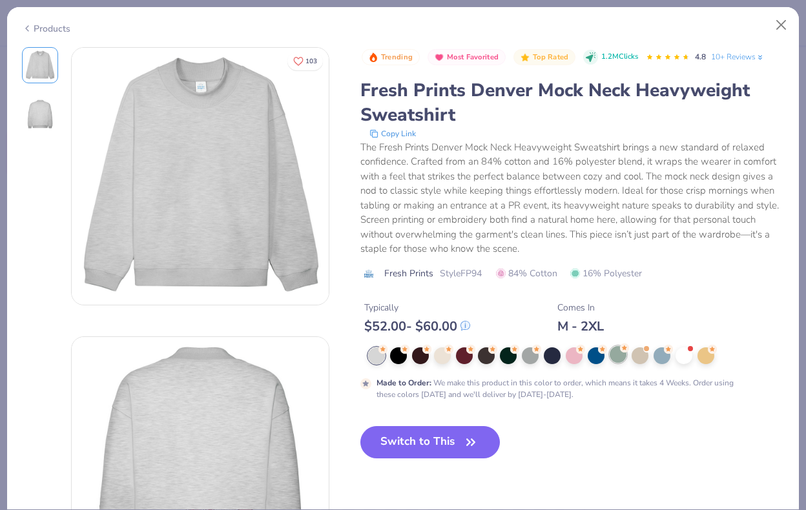
click at [619, 361] on div at bounding box center [617, 354] width 17 height 17
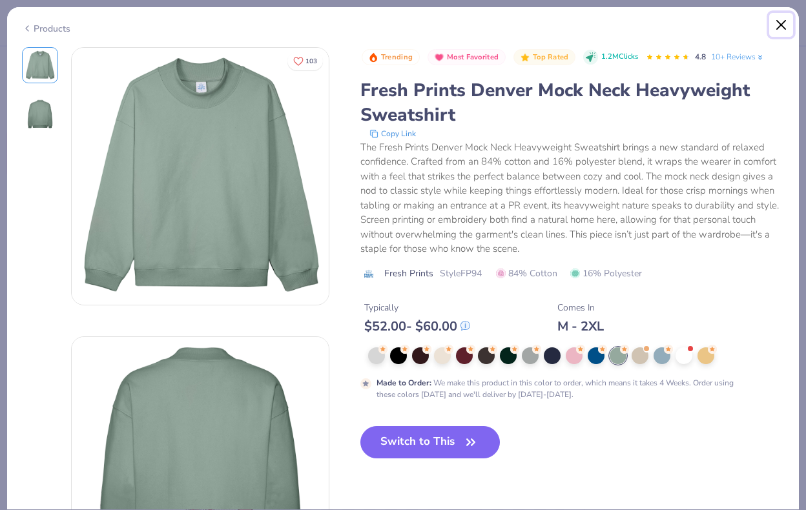
click at [784, 25] on button "Close" at bounding box center [781, 25] width 25 height 25
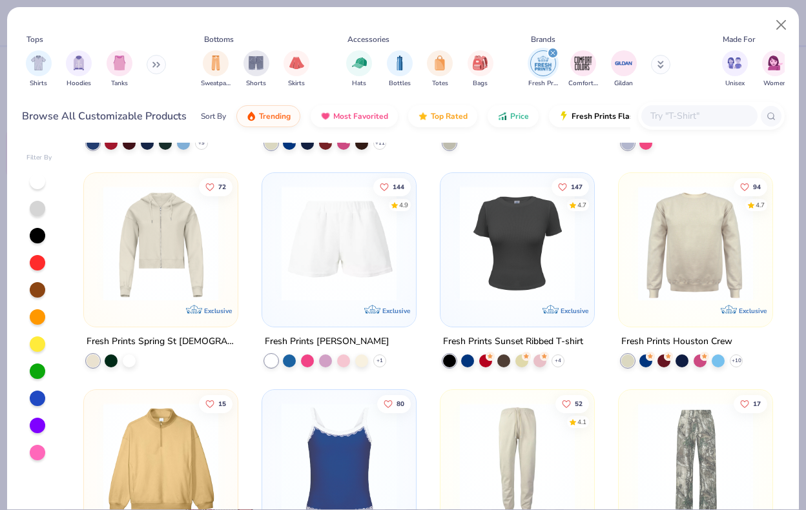
scroll to position [1261, 0]
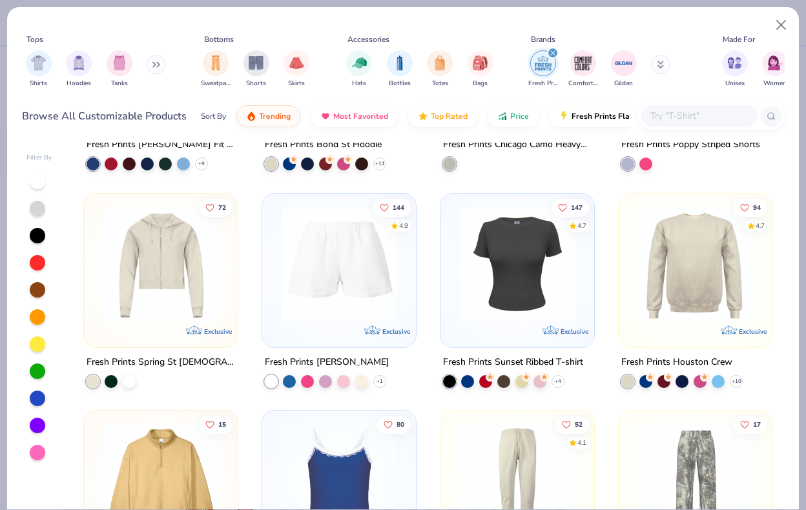
click at [707, 267] on img at bounding box center [695, 263] width 128 height 115
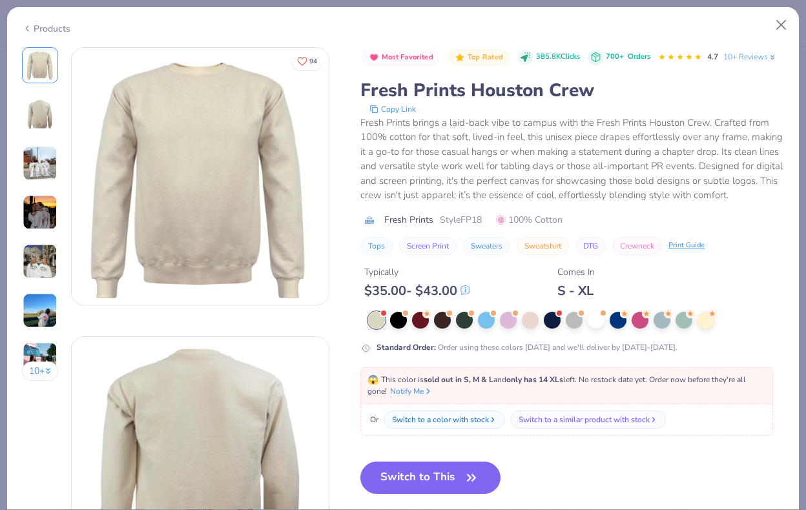
click at [45, 107] on img at bounding box center [40, 114] width 31 height 31
click at [777, 25] on button "Close" at bounding box center [781, 25] width 25 height 25
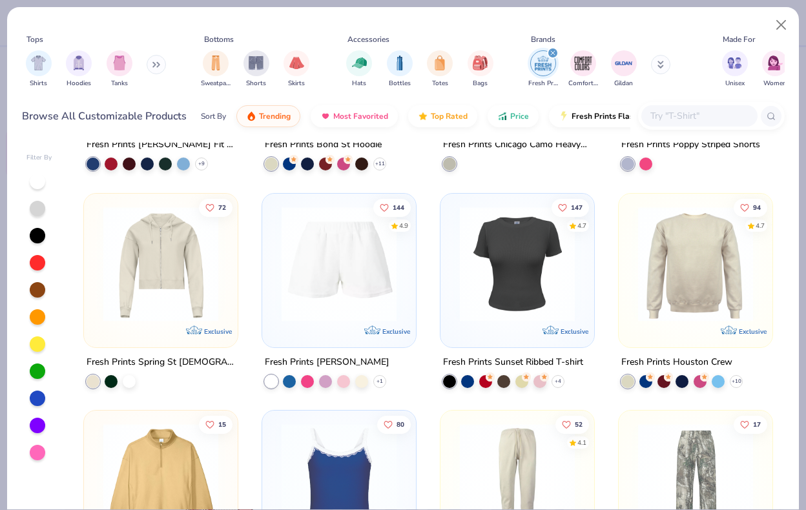
click at [156, 64] on icon at bounding box center [156, 64] width 8 height 6
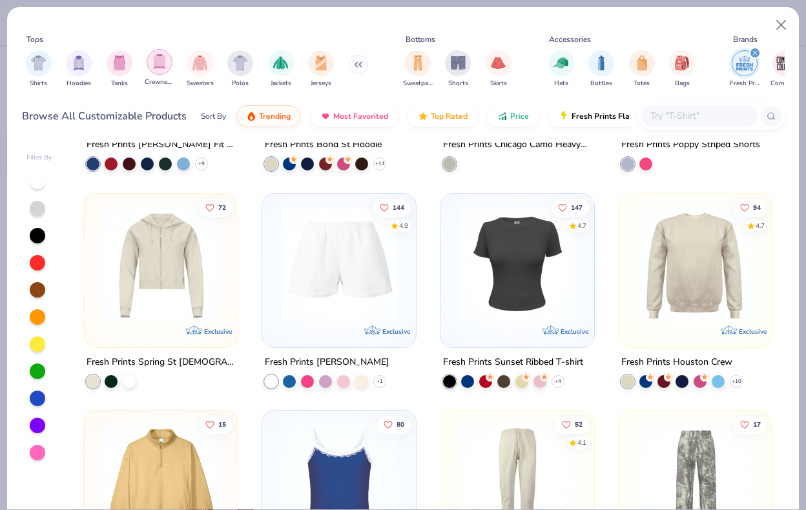
click at [168, 63] on div "filter for Crewnecks" at bounding box center [160, 62] width 26 height 26
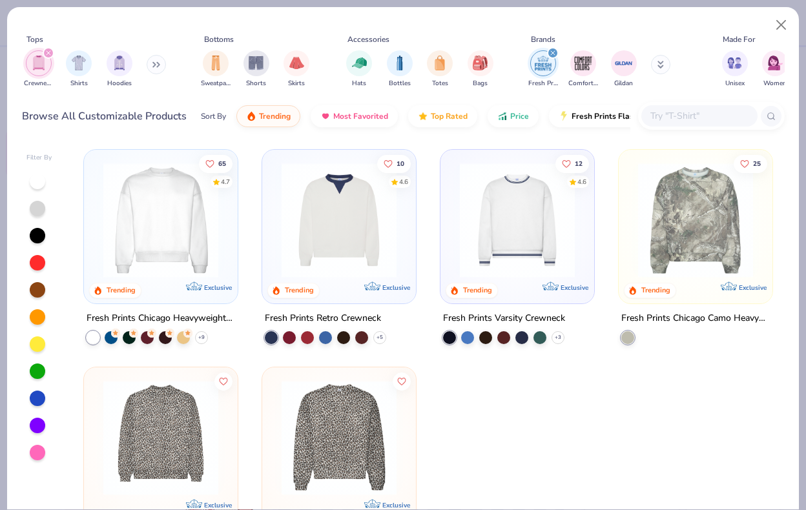
click at [181, 234] on img at bounding box center [161, 220] width 128 height 115
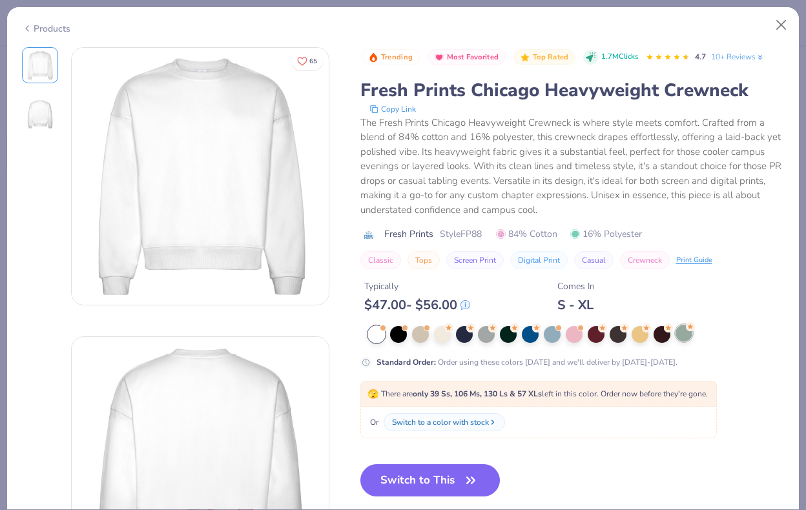
click at [682, 335] on div at bounding box center [683, 333] width 17 height 17
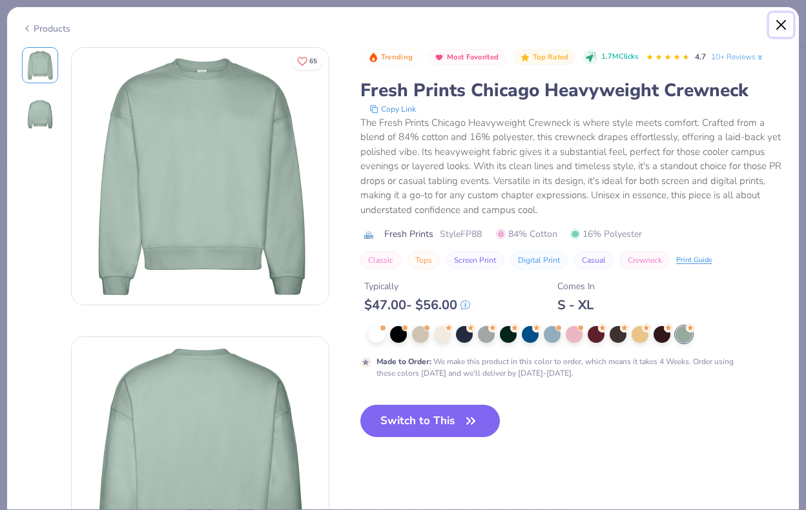
click at [789, 18] on button "Close" at bounding box center [781, 25] width 25 height 25
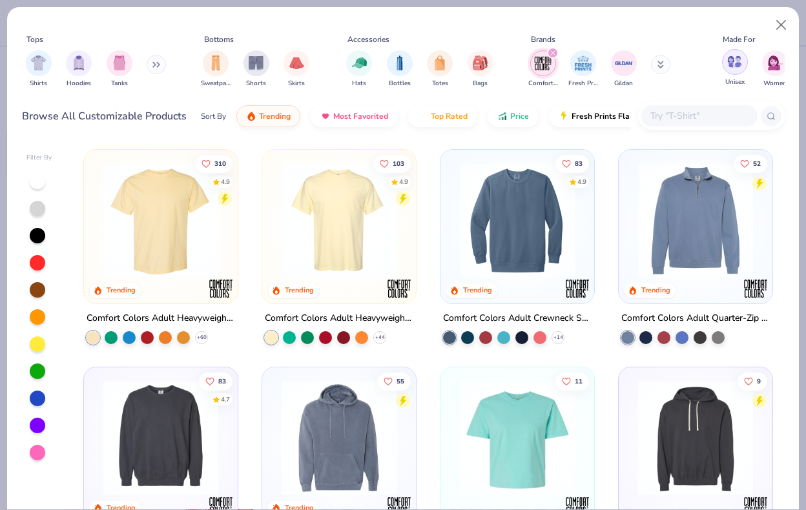
click at [732, 72] on div "filter for Unisex" at bounding box center [735, 62] width 26 height 26
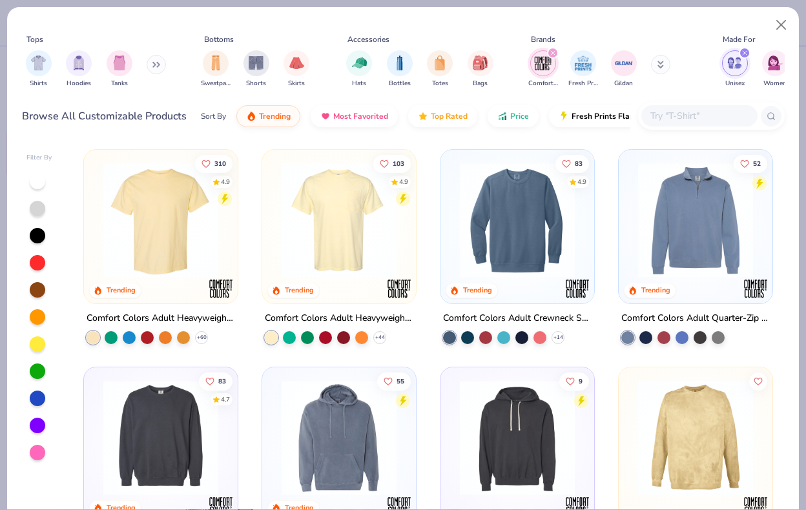
click at [553, 52] on icon "filter for Comfort Colors" at bounding box center [553, 53] width 4 height 4
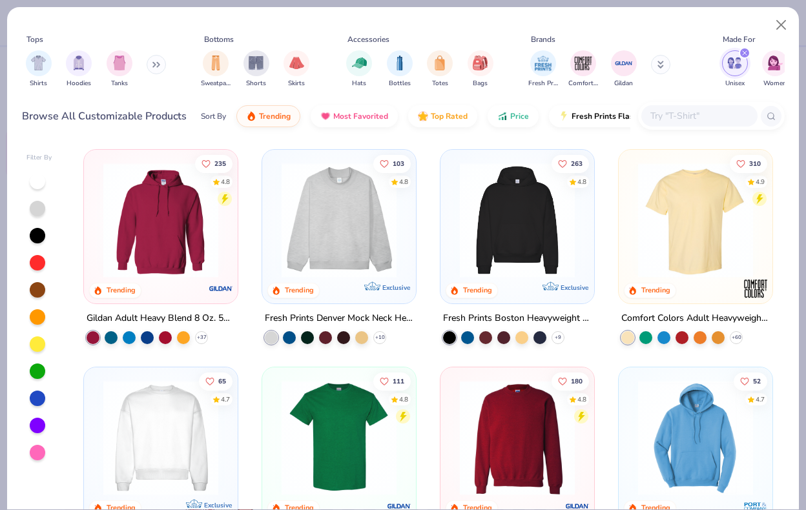
click at [158, 61] on icon at bounding box center [156, 64] width 8 height 6
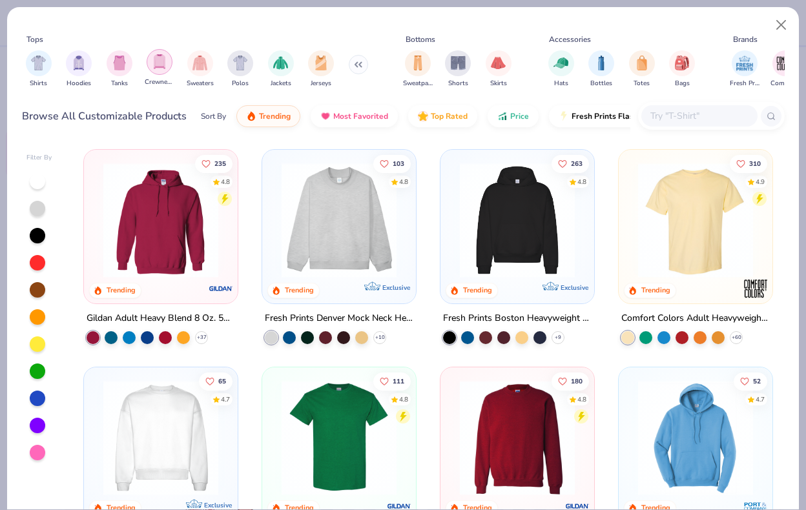
click at [161, 65] on img "filter for Crewnecks" at bounding box center [159, 61] width 14 height 15
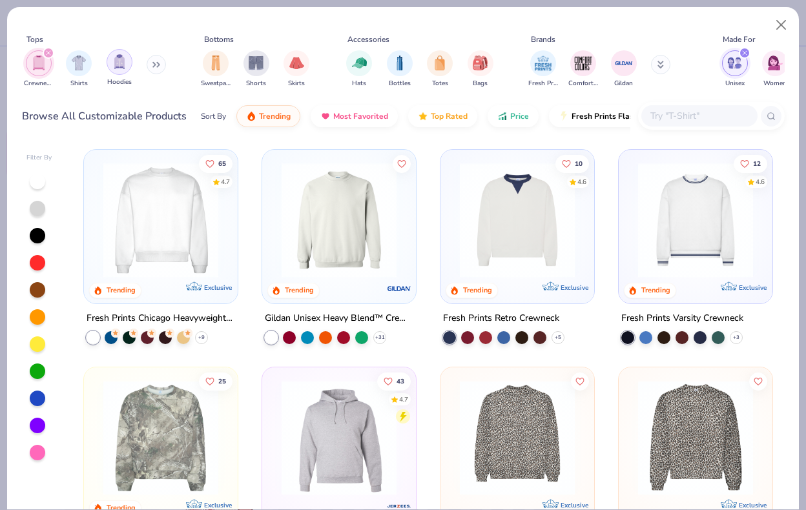
click at [118, 63] on img "filter for Hoodies" at bounding box center [119, 61] width 14 height 15
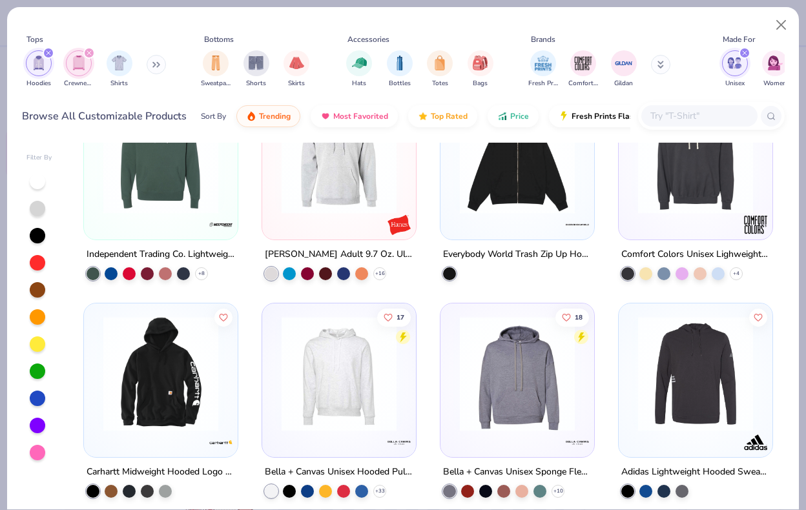
scroll to position [1810, 0]
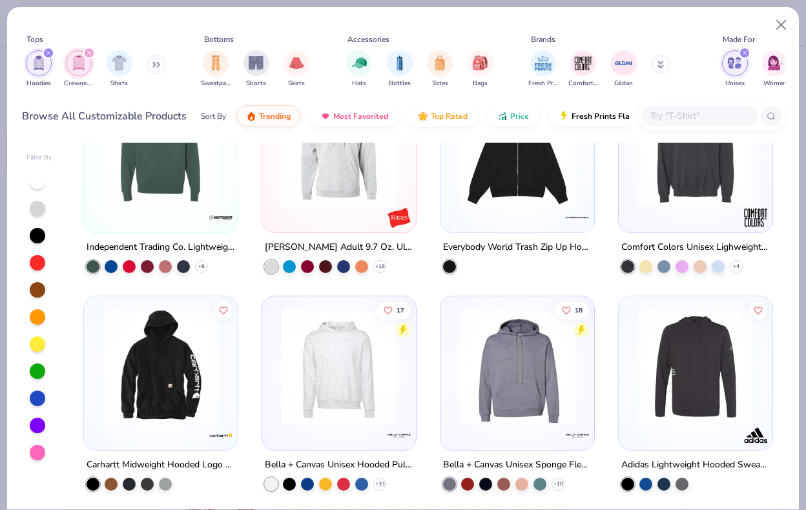
click at [659, 63] on icon at bounding box center [660, 65] width 6 height 8
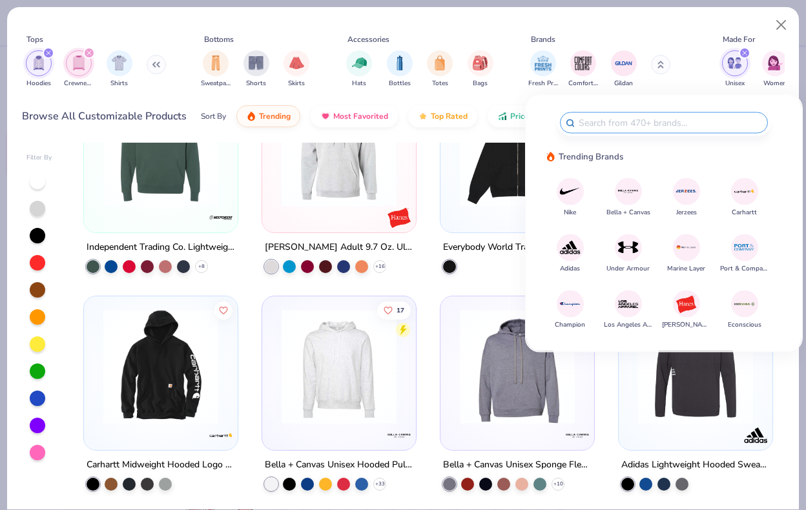
click at [637, 194] on img at bounding box center [628, 191] width 23 height 23
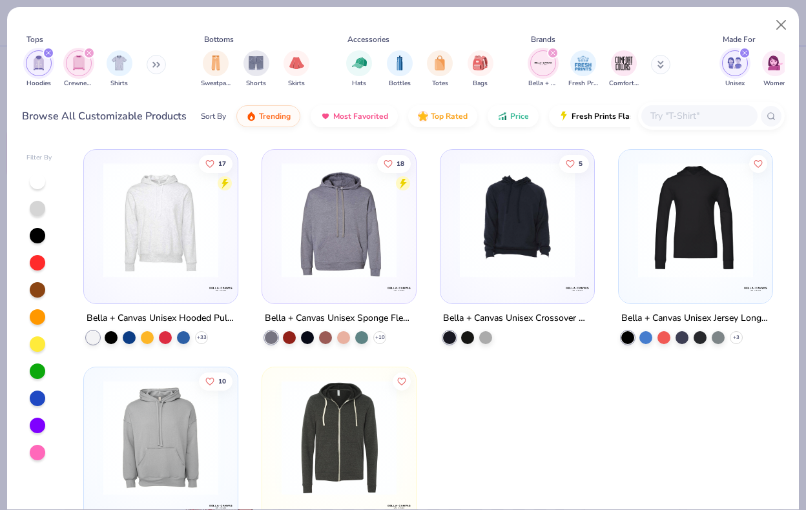
click at [48, 52] on icon "filter for Hoodies" at bounding box center [48, 53] width 4 height 4
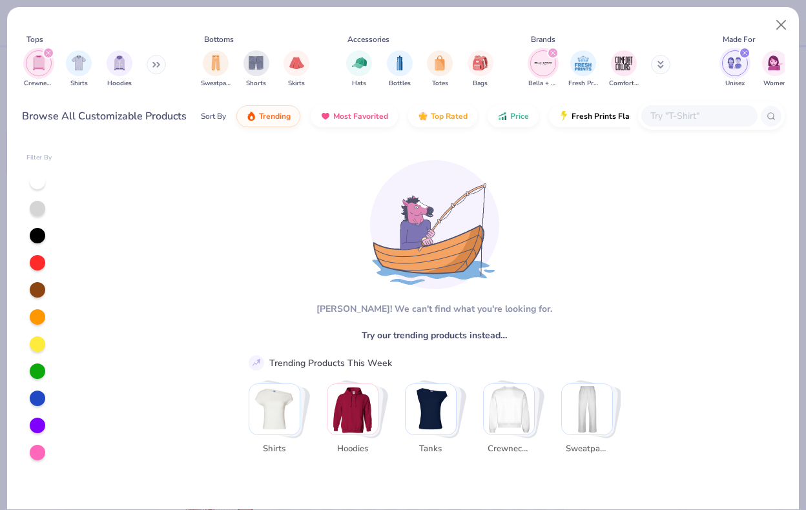
click at [659, 68] on icon at bounding box center [660, 65] width 6 height 8
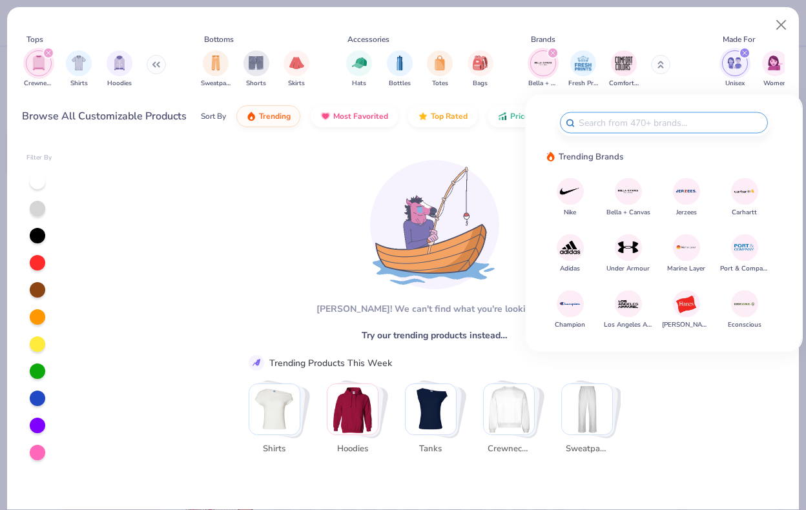
click at [633, 305] on img at bounding box center [628, 303] width 23 height 23
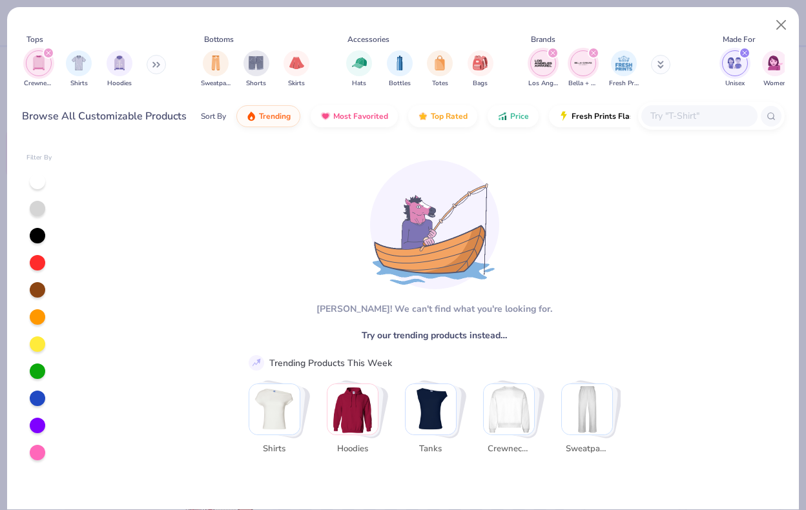
click at [662, 68] on icon at bounding box center [661, 67] width 5 height 2
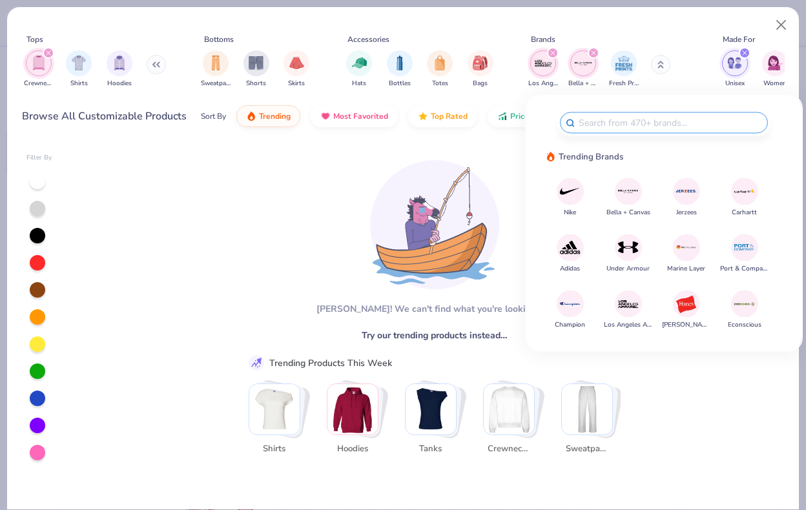
click at [687, 306] on img at bounding box center [686, 303] width 23 height 23
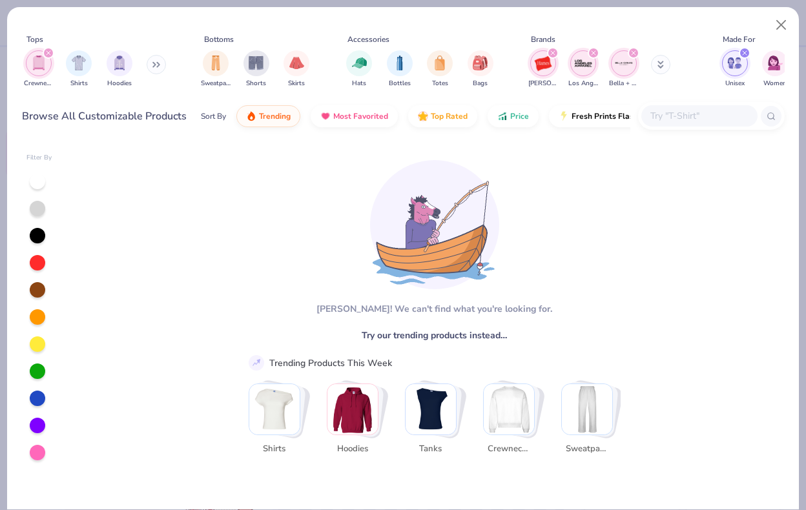
click at [635, 56] on div "filter for Bella + Canvas" at bounding box center [634, 53] width 12 height 12
click at [671, 72] on div "Hanes Los Angeles Apparel Fresh Prints" at bounding box center [607, 69] width 163 height 48
click at [660, 71] on button at bounding box center [660, 64] width 19 height 19
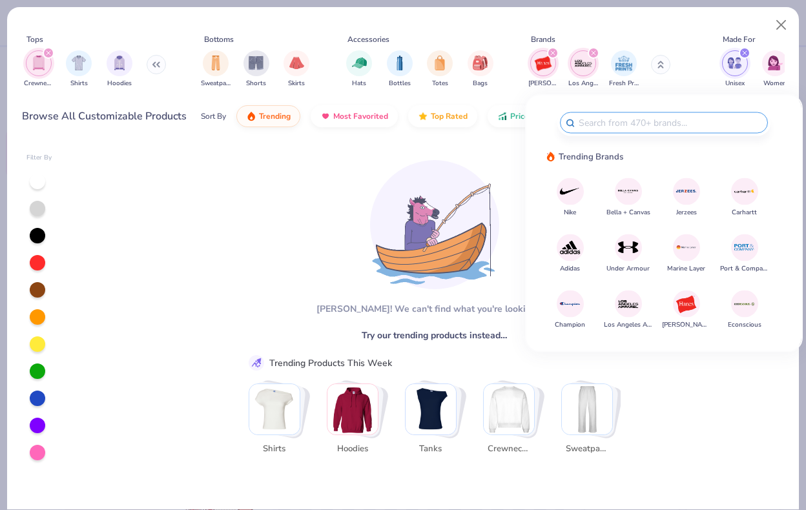
click at [692, 196] on img at bounding box center [686, 191] width 23 height 23
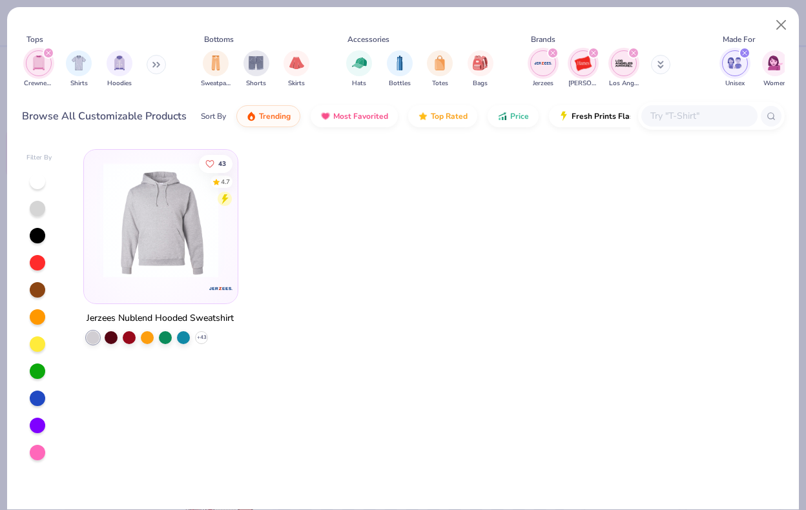
click at [553, 52] on icon "filter for Jerzees" at bounding box center [552, 52] width 5 height 5
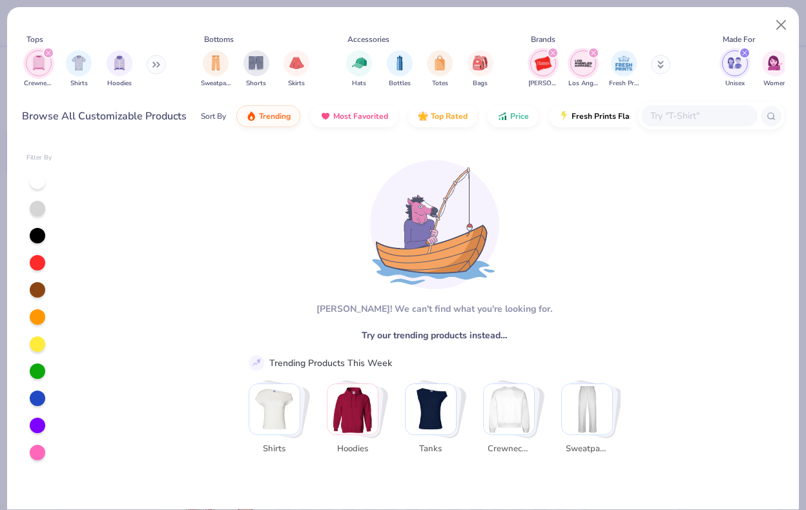
click at [654, 66] on button at bounding box center [660, 64] width 19 height 19
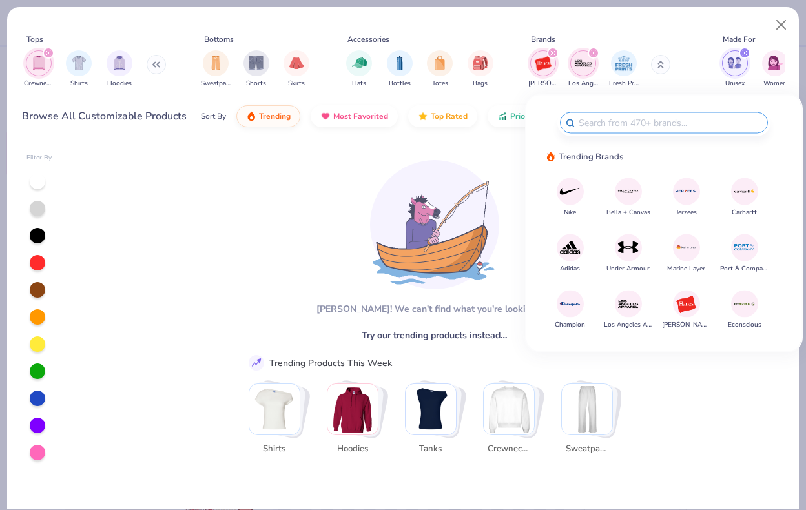
click at [640, 122] on input "text" at bounding box center [669, 123] width 185 height 15
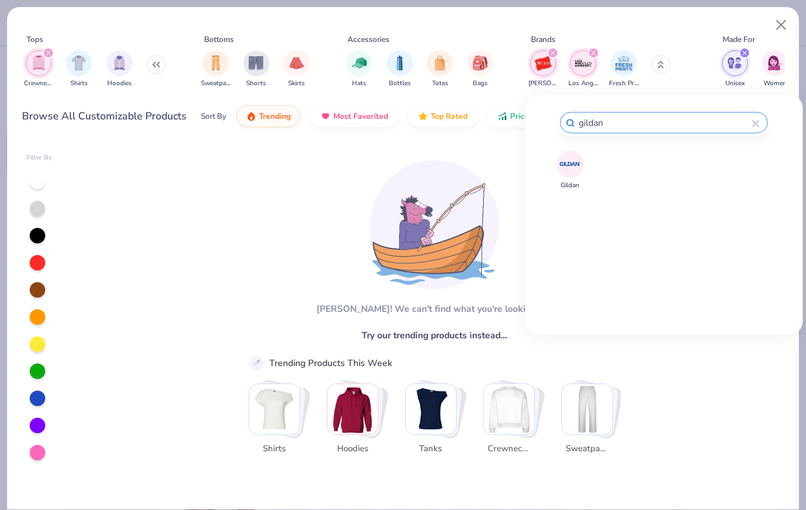
type input "gildan"
click at [566, 171] on img at bounding box center [569, 164] width 23 height 23
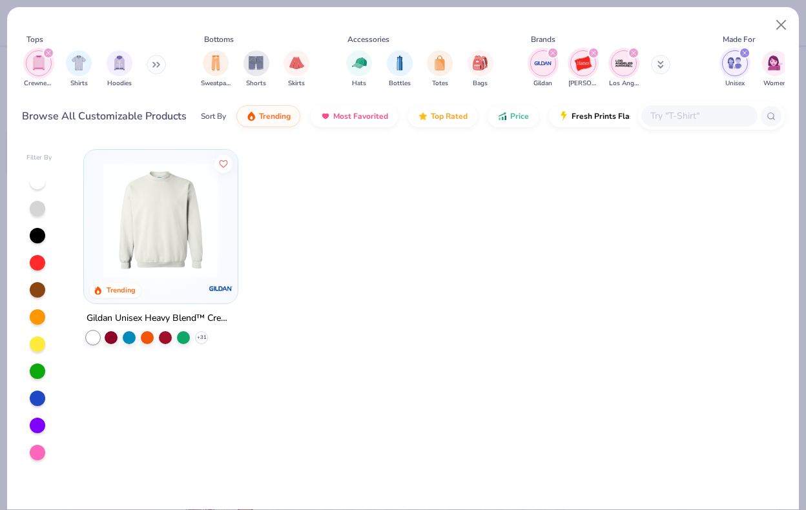
click at [156, 216] on img at bounding box center [161, 220] width 128 height 115
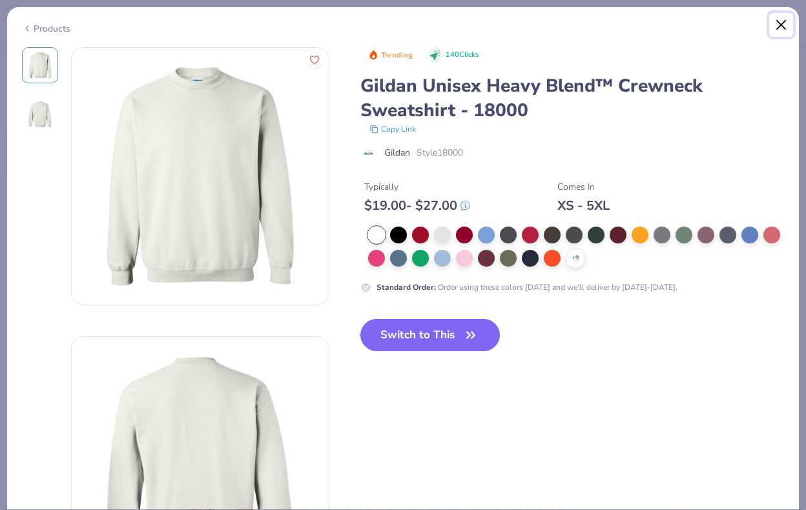
click at [781, 22] on button "Close" at bounding box center [781, 25] width 25 height 25
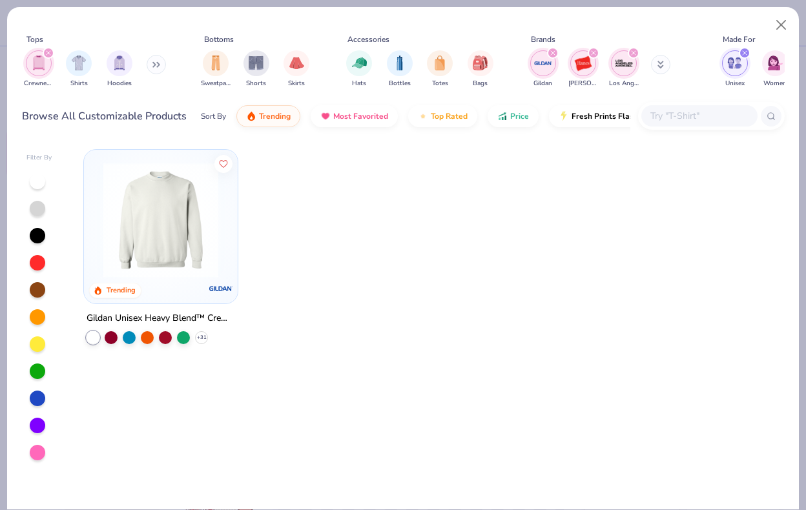
click at [632, 54] on icon "filter for Los Angeles Apparel" at bounding box center [633, 53] width 4 height 4
click at [595, 56] on div "filter for Hanes" at bounding box center [594, 53] width 12 height 12
click at [548, 56] on div "filter for Gildan" at bounding box center [553, 53] width 12 height 12
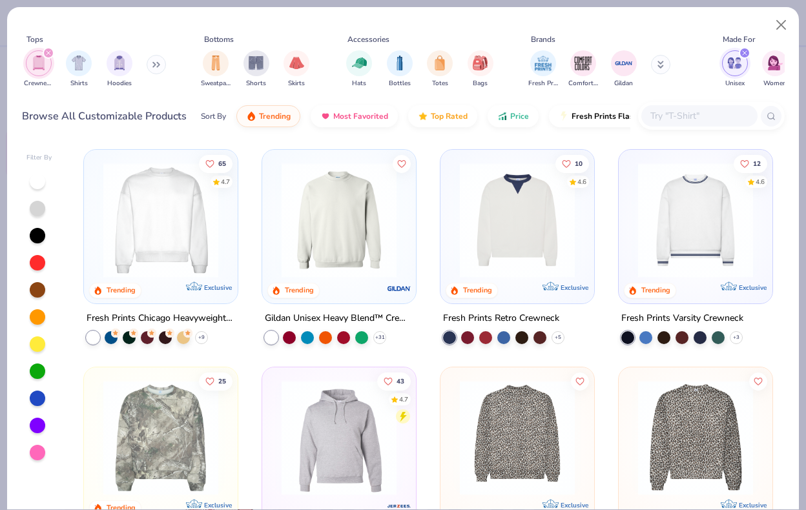
click at [156, 67] on icon at bounding box center [156, 64] width 8 height 6
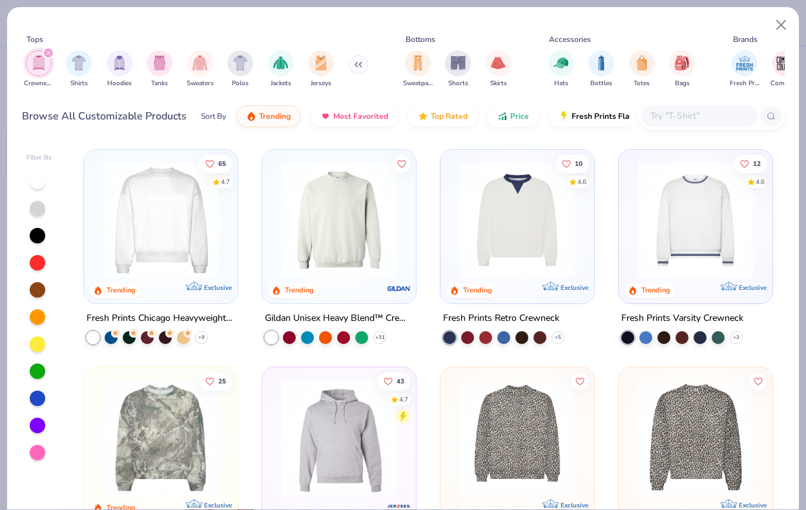
click at [194, 131] on div "Browse All Customizable Products Sort By Trending Most Favorited Top Rated Pric…" at bounding box center [326, 116] width 609 height 36
click at [730, 119] on input "text" at bounding box center [698, 115] width 99 height 15
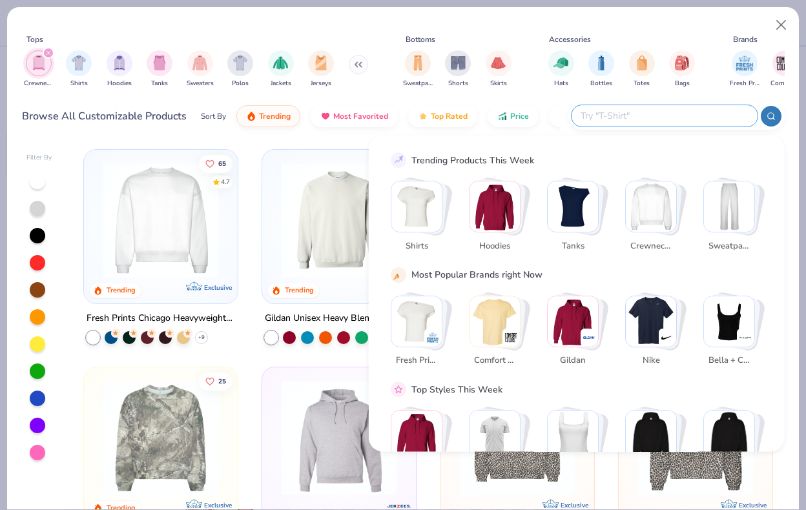
click at [656, 213] on img "Stack Card Button Crewnecks" at bounding box center [651, 206] width 50 height 50
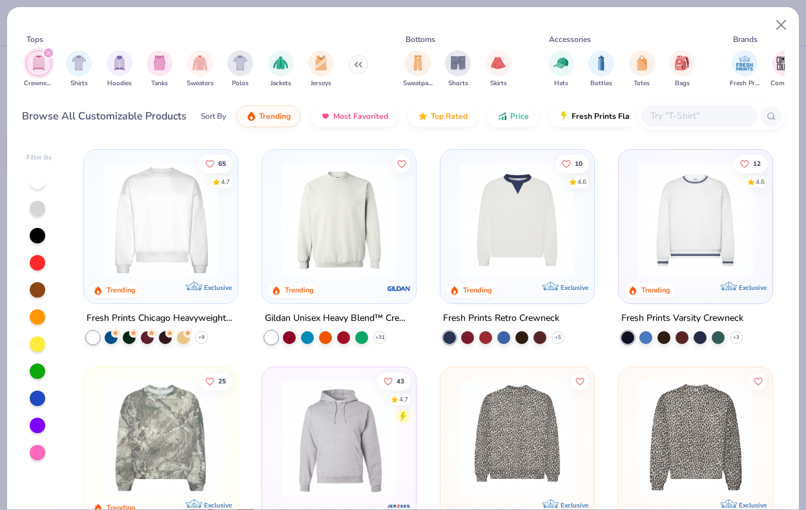
click at [723, 122] on input "text" at bounding box center [698, 115] width 99 height 15
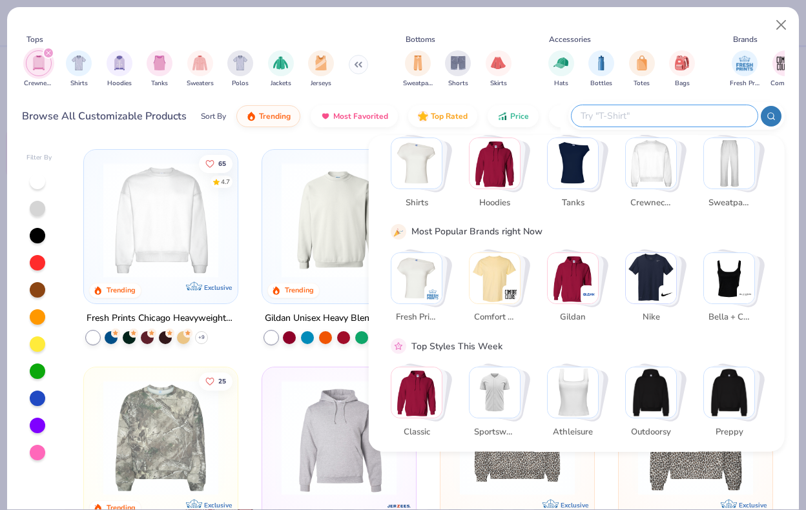
scroll to position [45, 0]
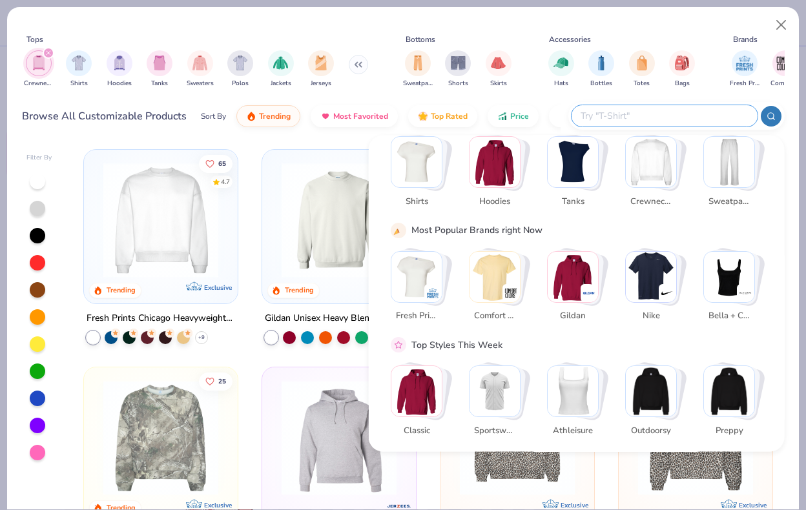
click at [383, 83] on div "Tops Crewnecks Shirts Hoodies Tanks Sweaters Polos Jackets Jerseys Bottoms Swea…" at bounding box center [403, 63] width 762 height 59
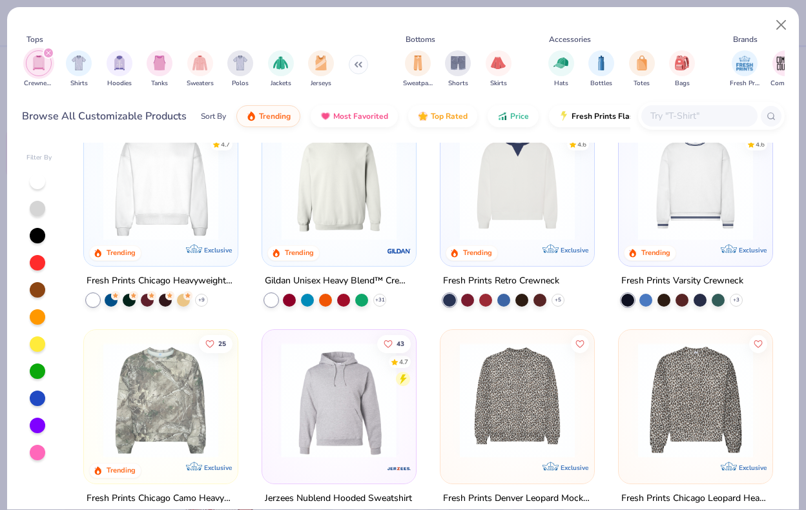
scroll to position [0, 0]
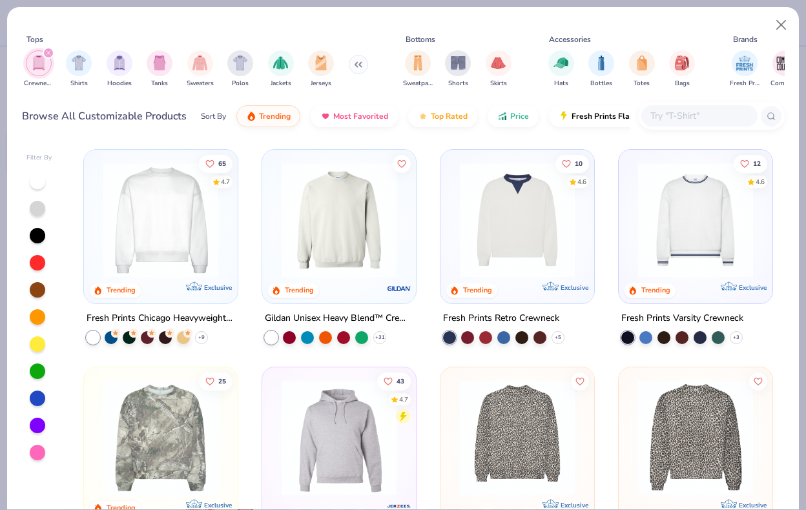
click at [358, 263] on img at bounding box center [339, 220] width 128 height 115
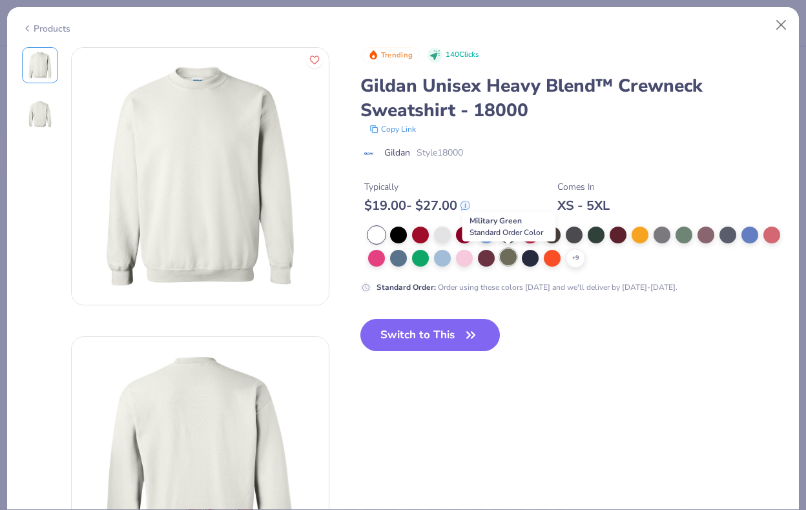
click at [511, 260] on div at bounding box center [508, 257] width 17 height 17
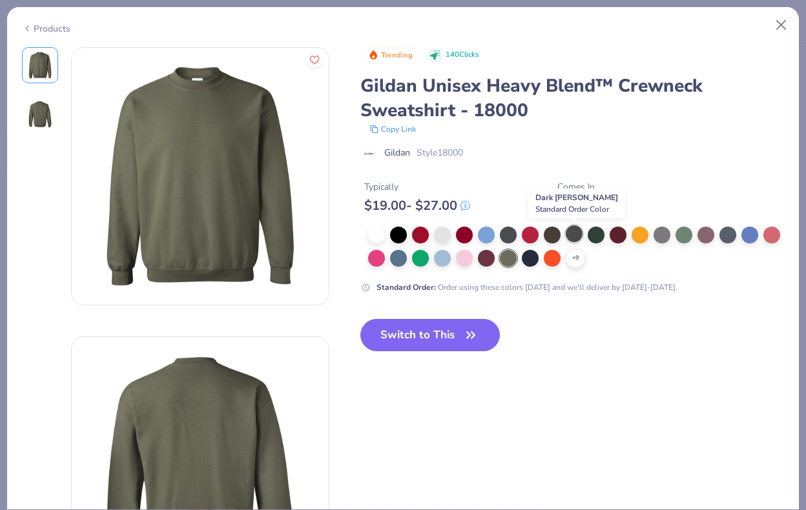
click at [571, 234] on div at bounding box center [574, 233] width 17 height 17
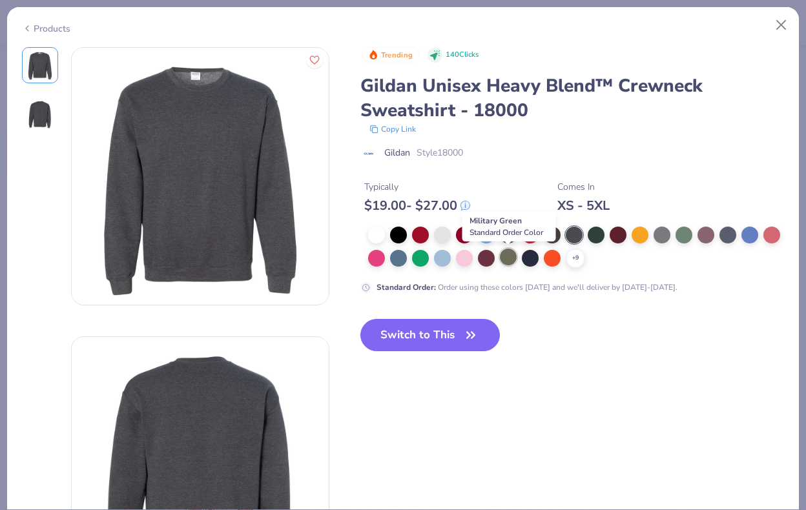
click at [507, 265] on div at bounding box center [508, 257] width 17 height 17
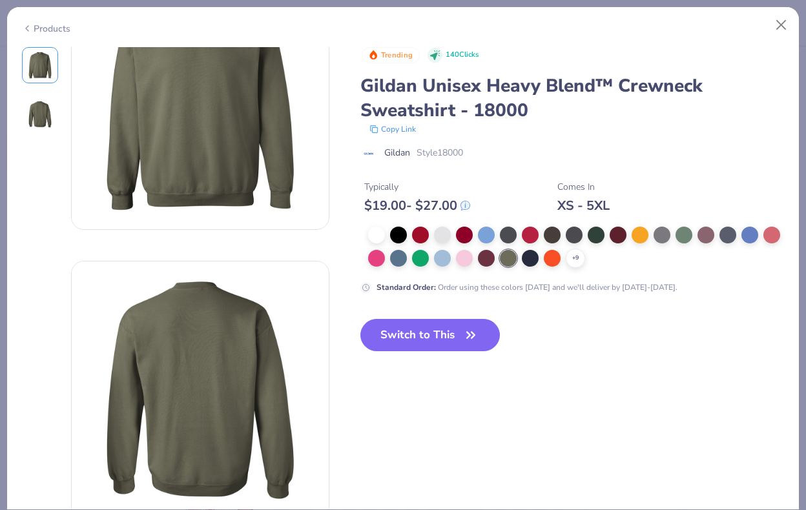
scroll to position [86, 0]
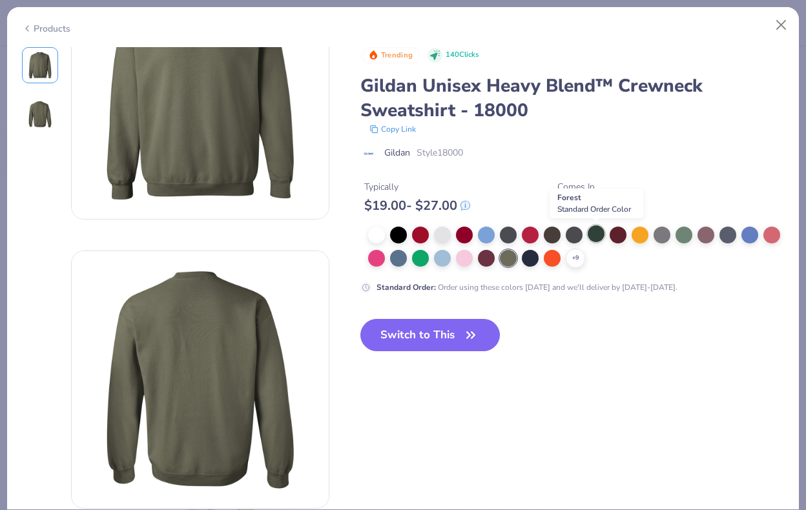
click at [598, 240] on div at bounding box center [596, 233] width 17 height 17
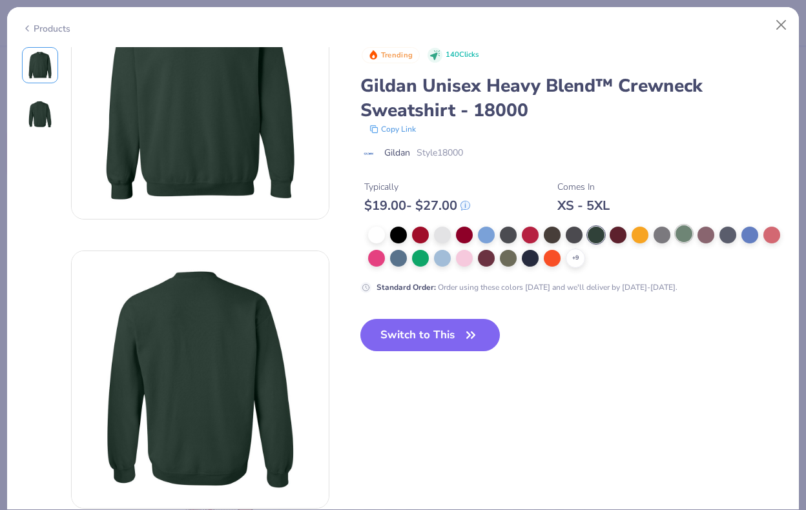
click at [685, 232] on div at bounding box center [683, 233] width 17 height 17
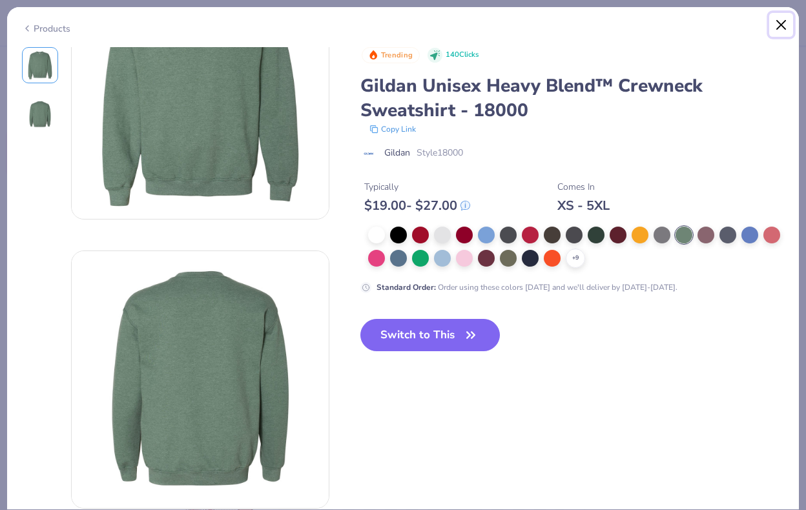
click at [775, 30] on button "Close" at bounding box center [781, 25] width 25 height 25
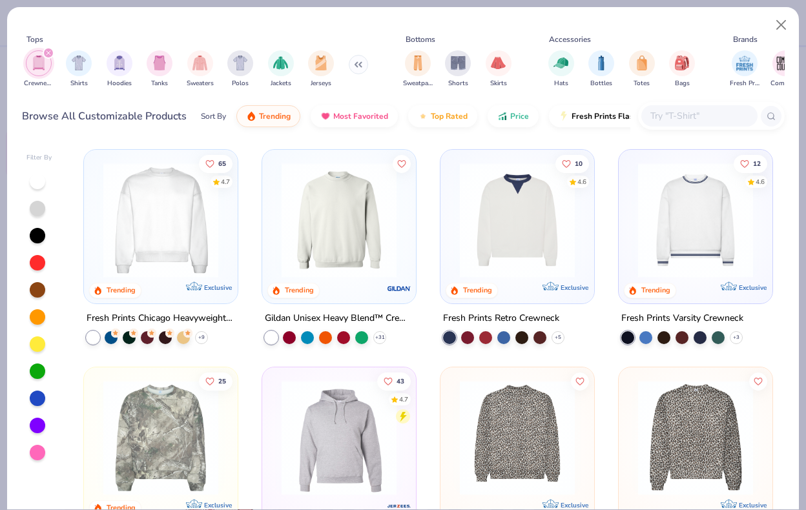
click at [170, 200] on img at bounding box center [161, 220] width 128 height 115
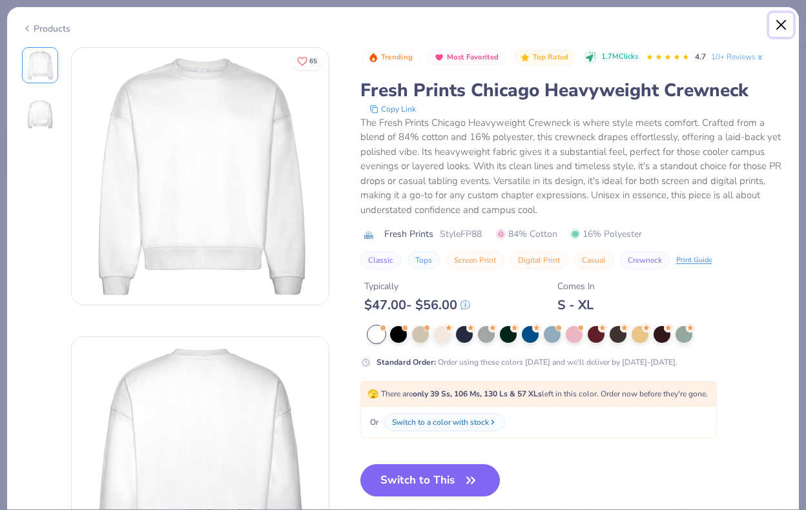
click at [783, 23] on button "Close" at bounding box center [781, 25] width 25 height 25
